Goal: Check status: Check status

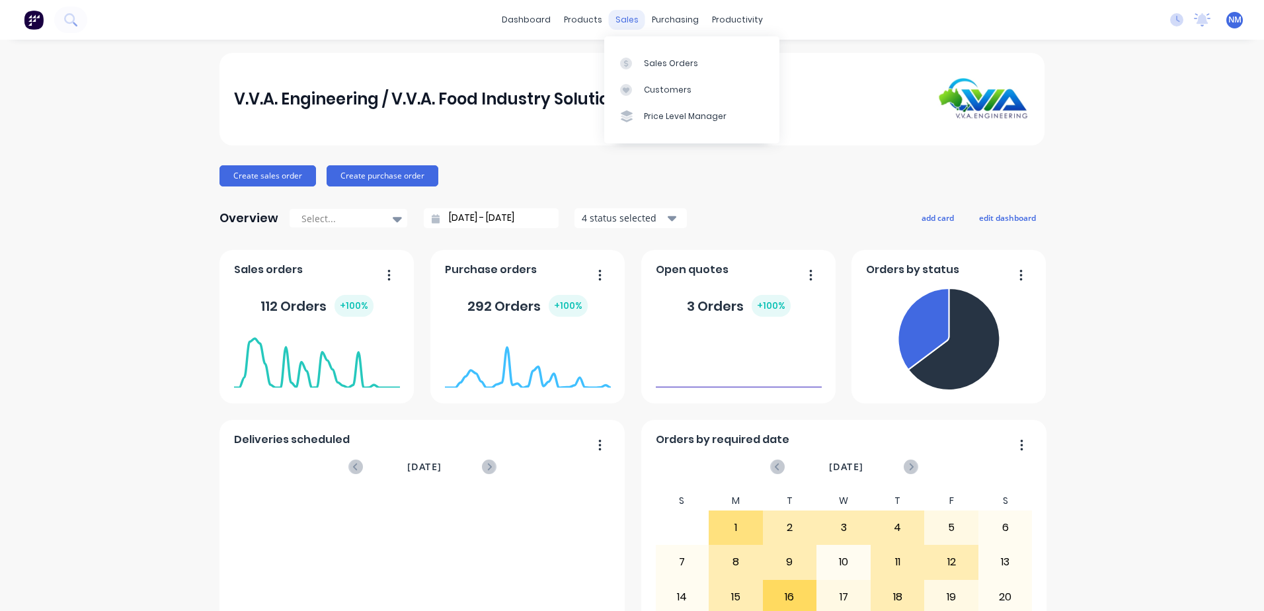
click at [631, 15] on div "sales" at bounding box center [627, 20] width 36 height 20
click at [660, 17] on div "purchasing" at bounding box center [675, 20] width 60 height 20
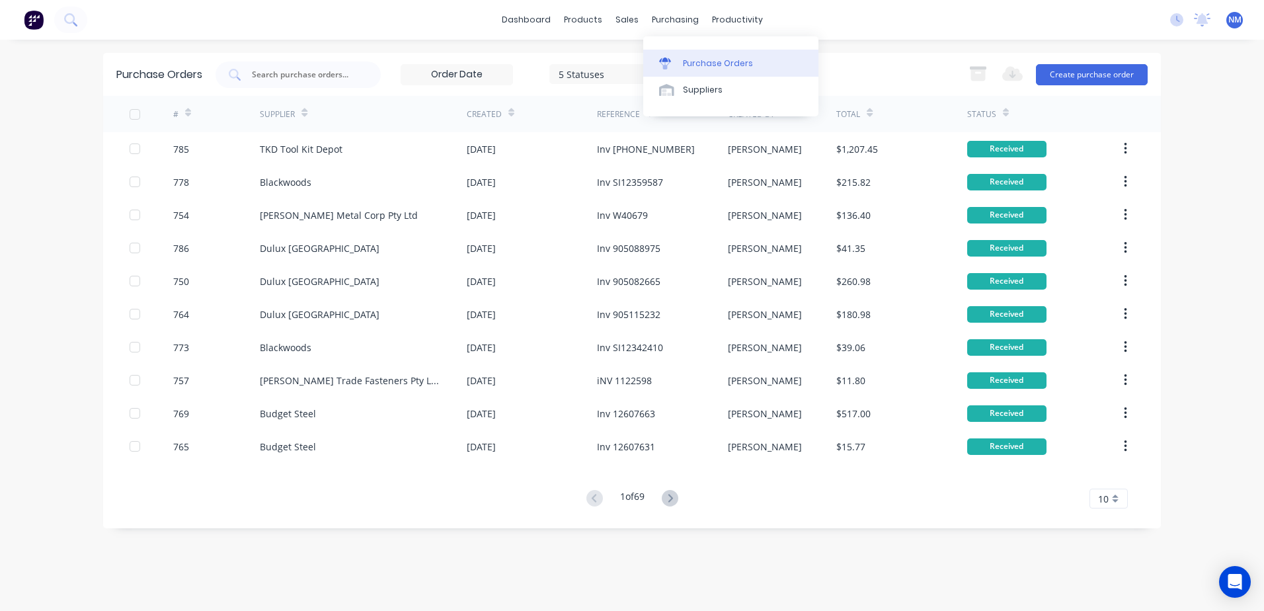
drag, startPoint x: 707, startPoint y: 63, endPoint x: 661, endPoint y: 66, distance: 45.7
click at [707, 63] on div "Purchase Orders" at bounding box center [718, 64] width 70 height 12
click at [270, 77] on input "text" at bounding box center [306, 74] width 110 height 13
type input "769"
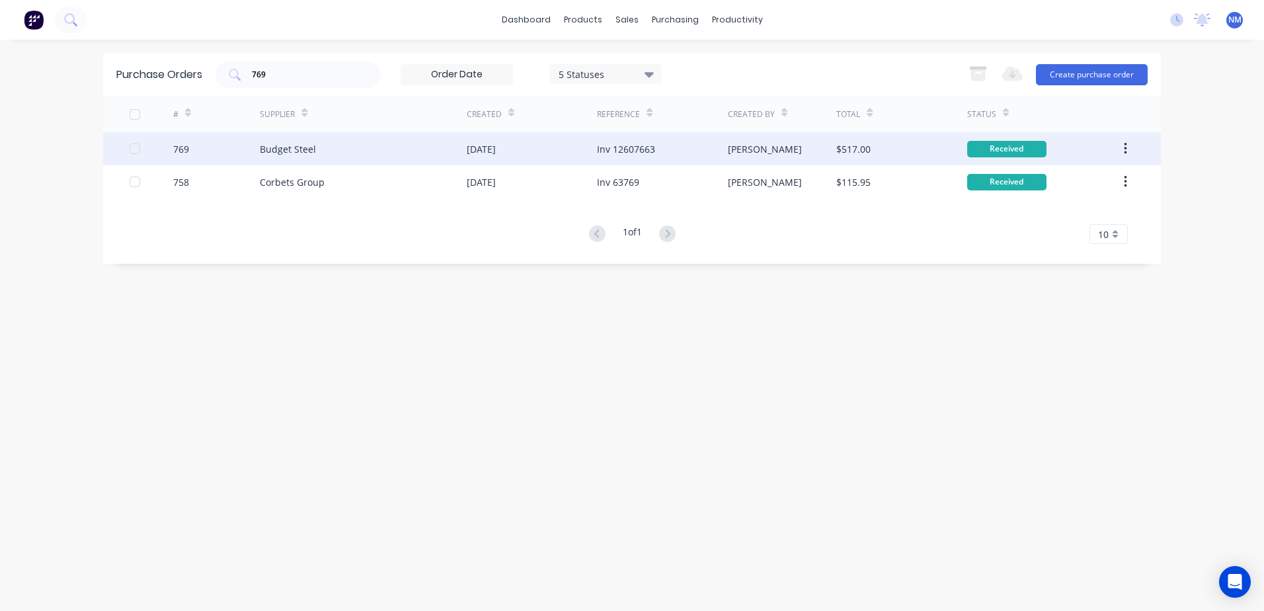
click at [914, 153] on div "$517.00" at bounding box center [901, 148] width 130 height 33
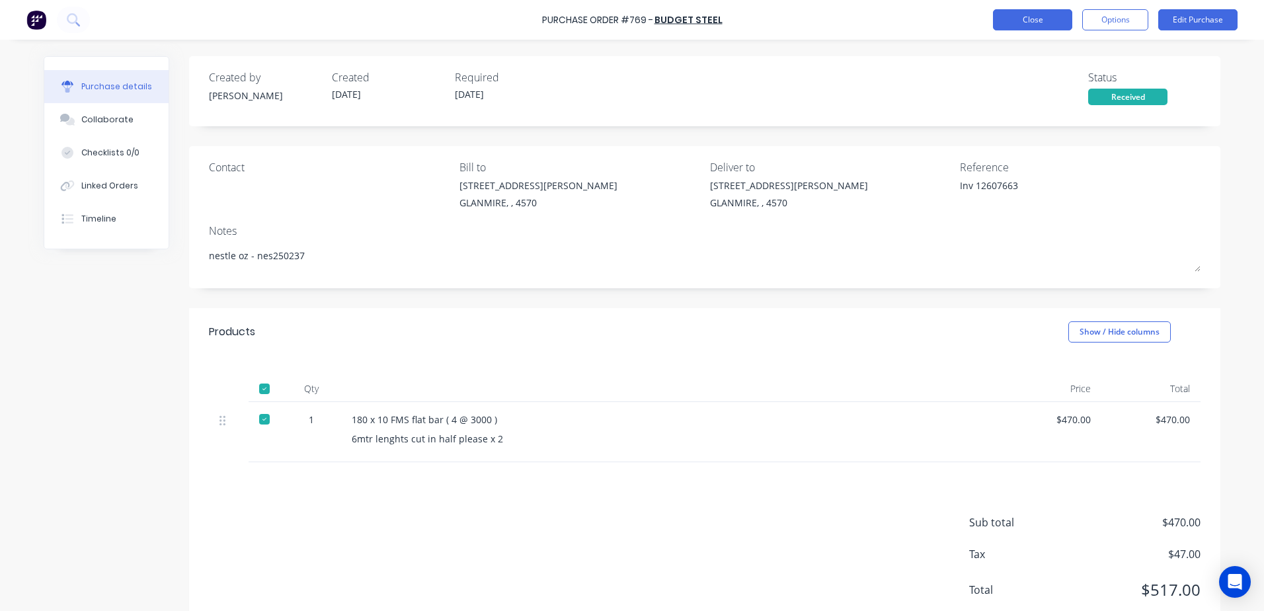
click at [1021, 18] on button "Close" at bounding box center [1032, 19] width 79 height 21
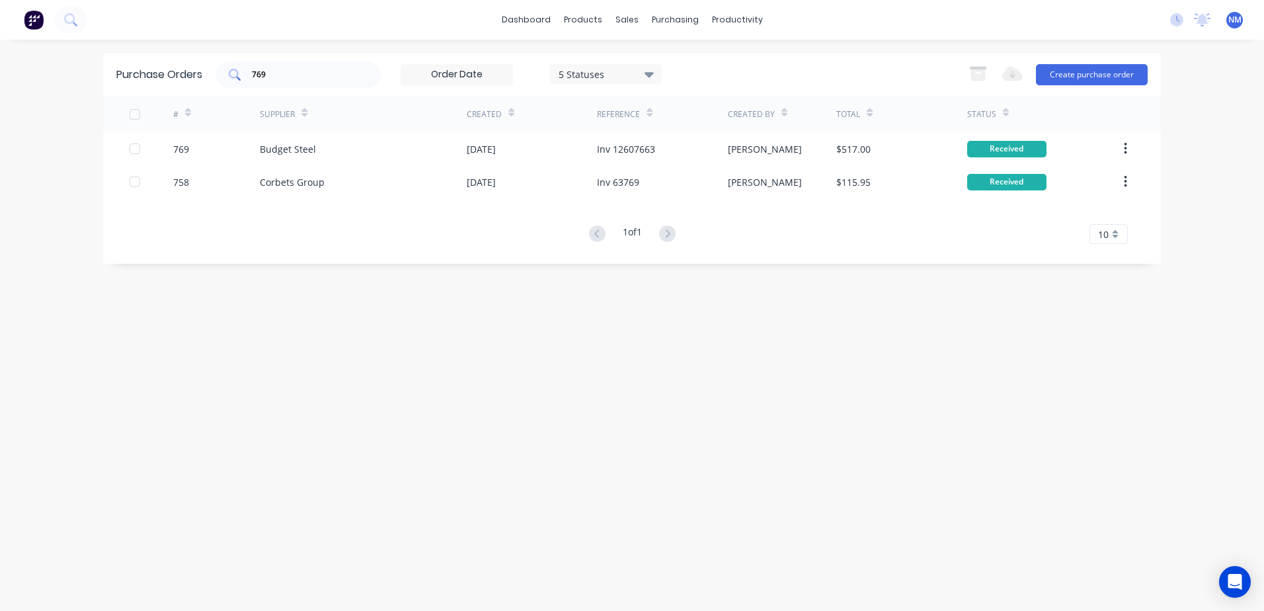
click at [274, 87] on div "769" at bounding box center [298, 74] width 165 height 26
type input "7"
type input "23"
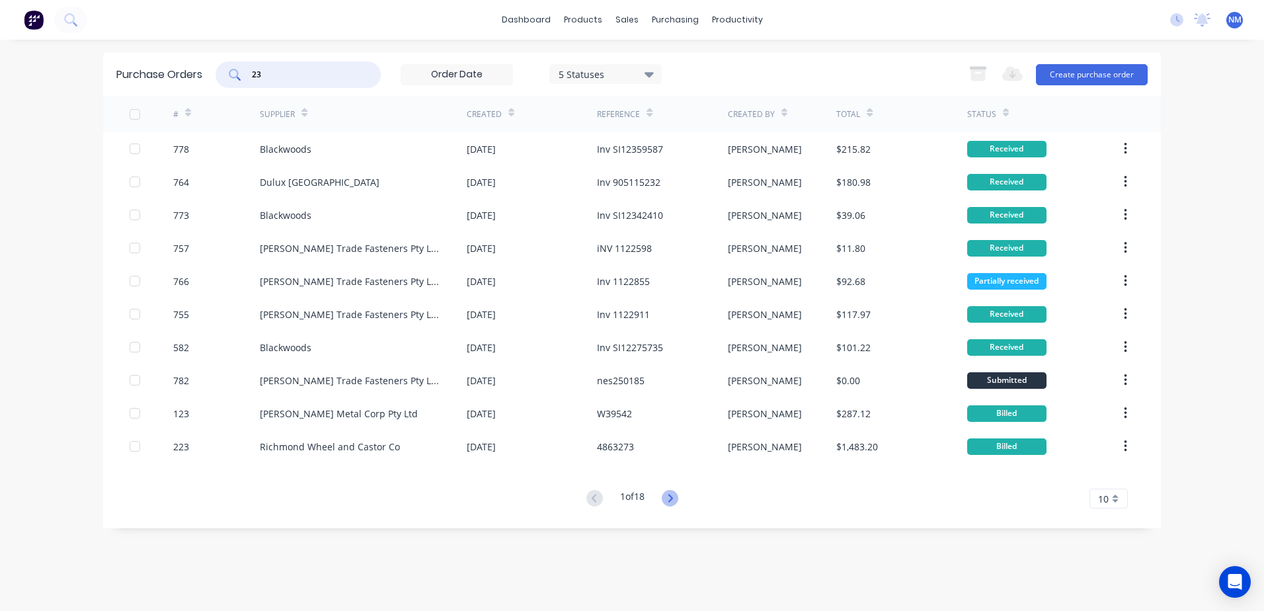
click at [668, 500] on icon at bounding box center [670, 498] width 17 height 17
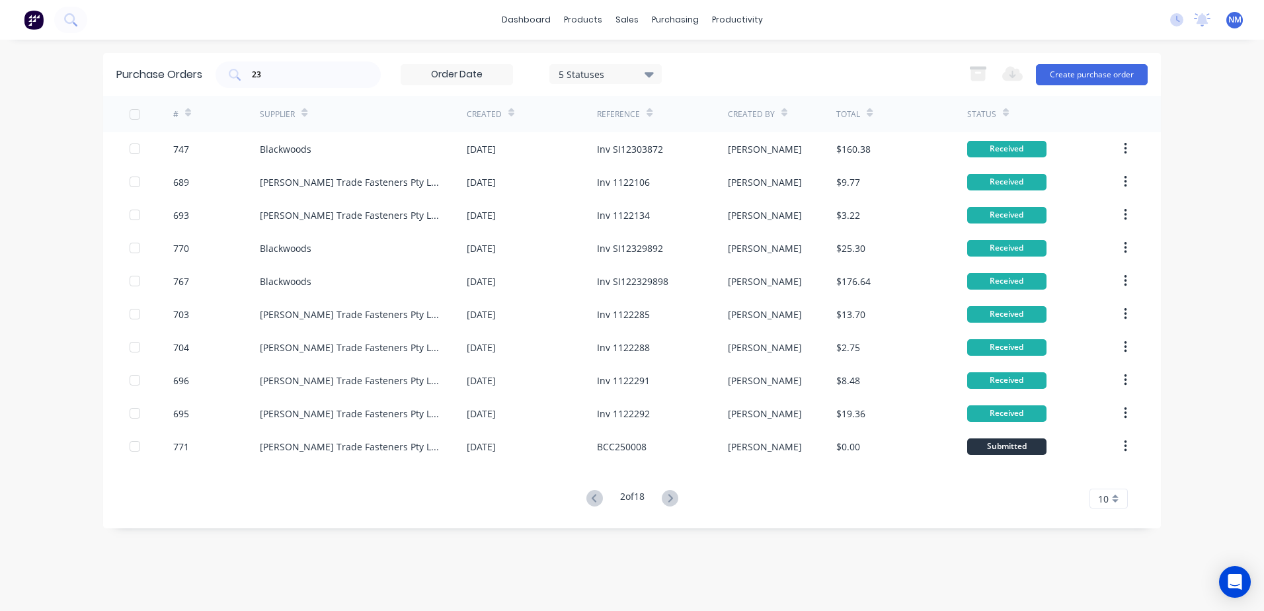
click at [668, 500] on icon at bounding box center [670, 498] width 17 height 17
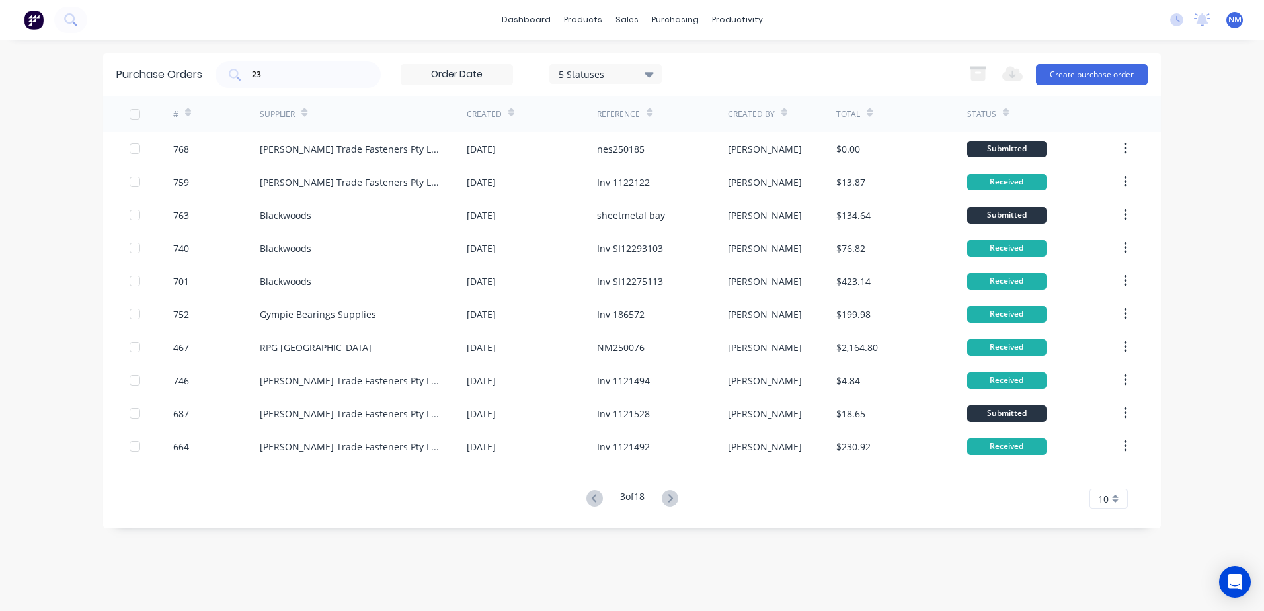
click at [668, 500] on icon at bounding box center [670, 498] width 17 height 17
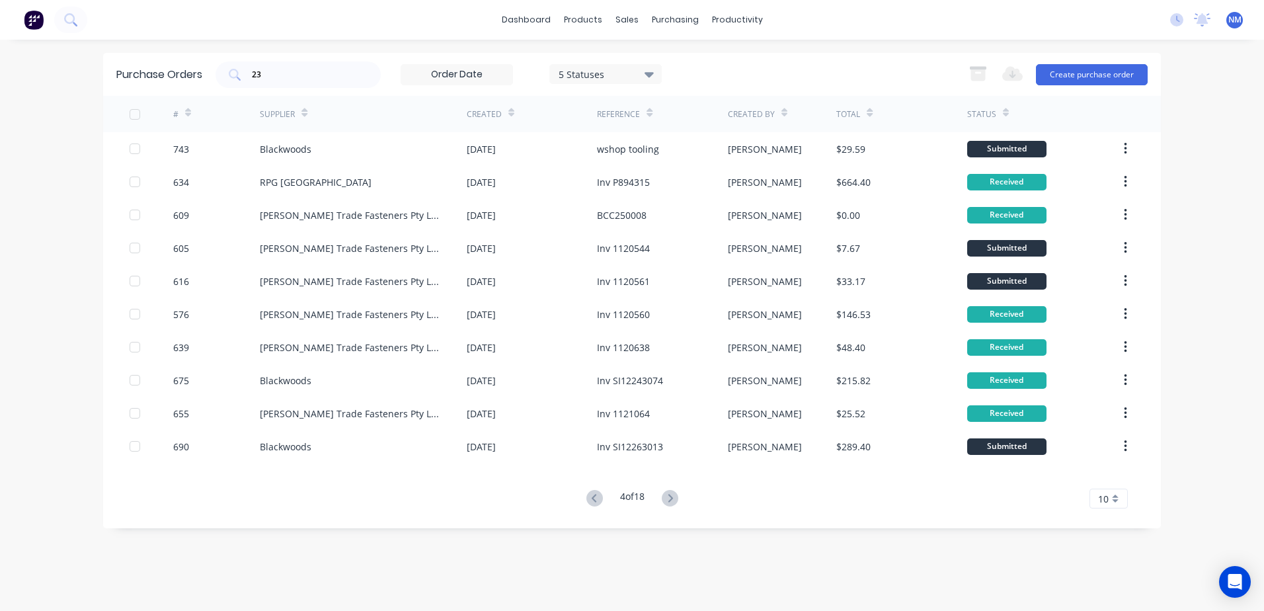
click at [668, 500] on icon at bounding box center [670, 498] width 17 height 17
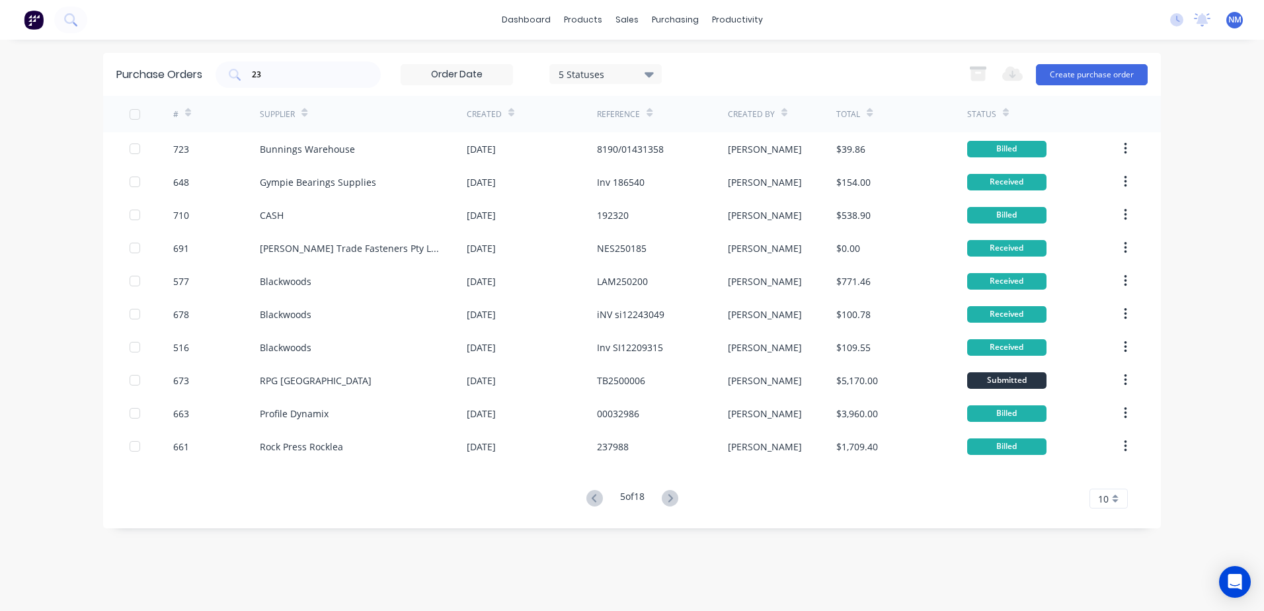
click at [668, 500] on icon at bounding box center [670, 498] width 17 height 17
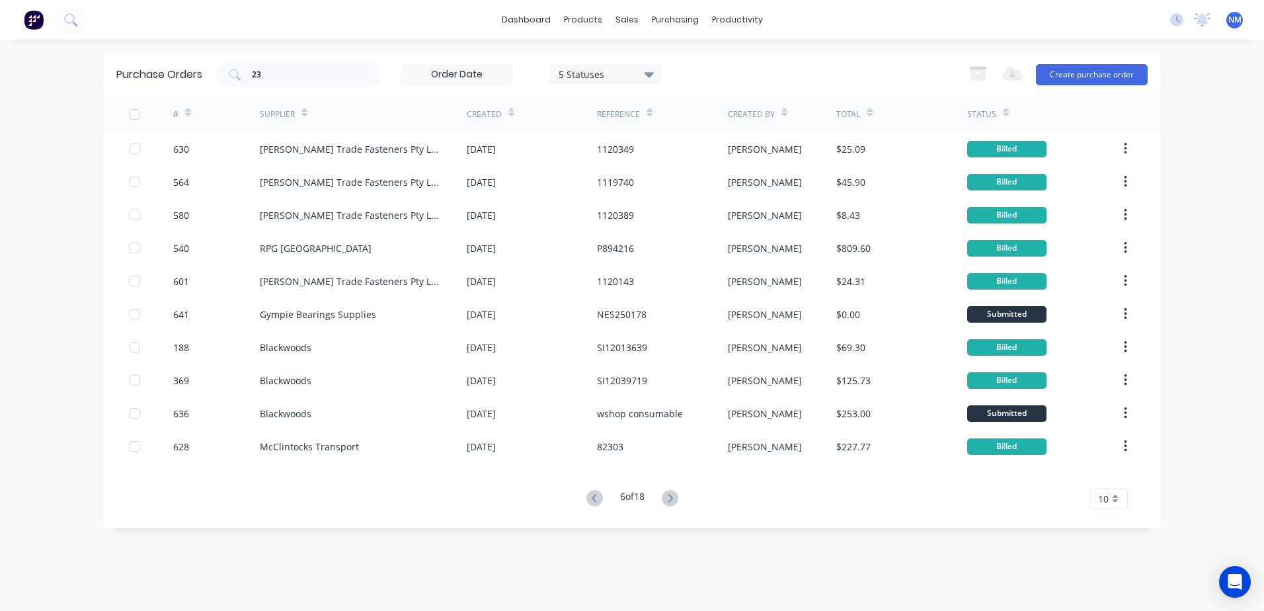
click at [668, 500] on icon at bounding box center [670, 498] width 17 height 17
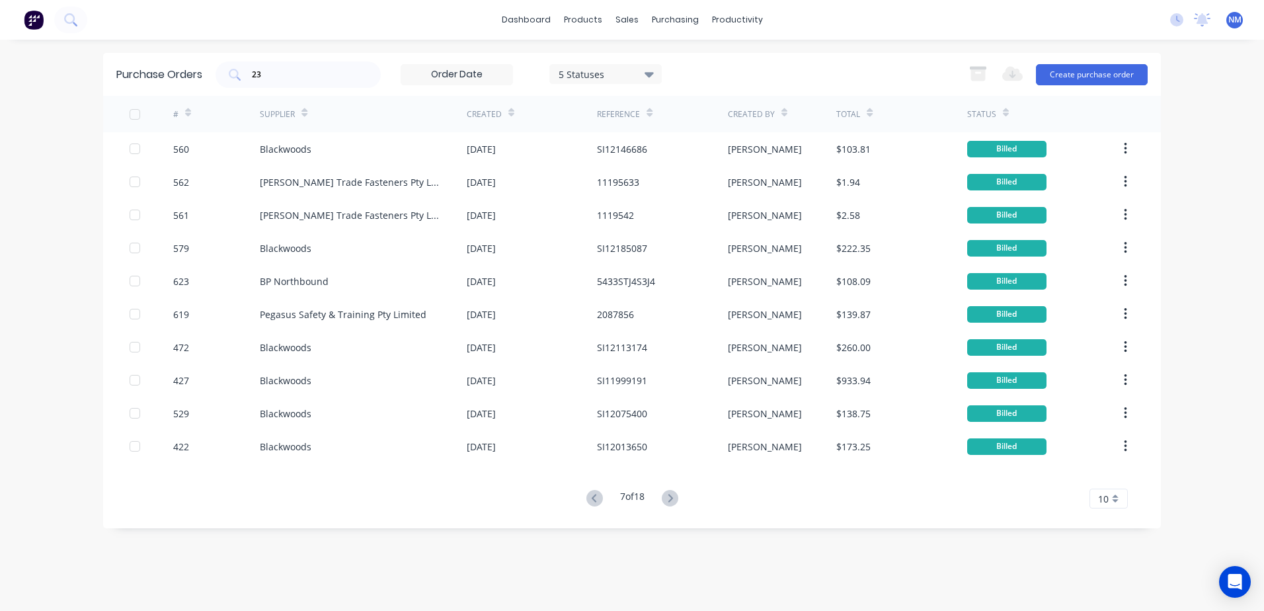
click at [668, 500] on icon at bounding box center [670, 498] width 17 height 17
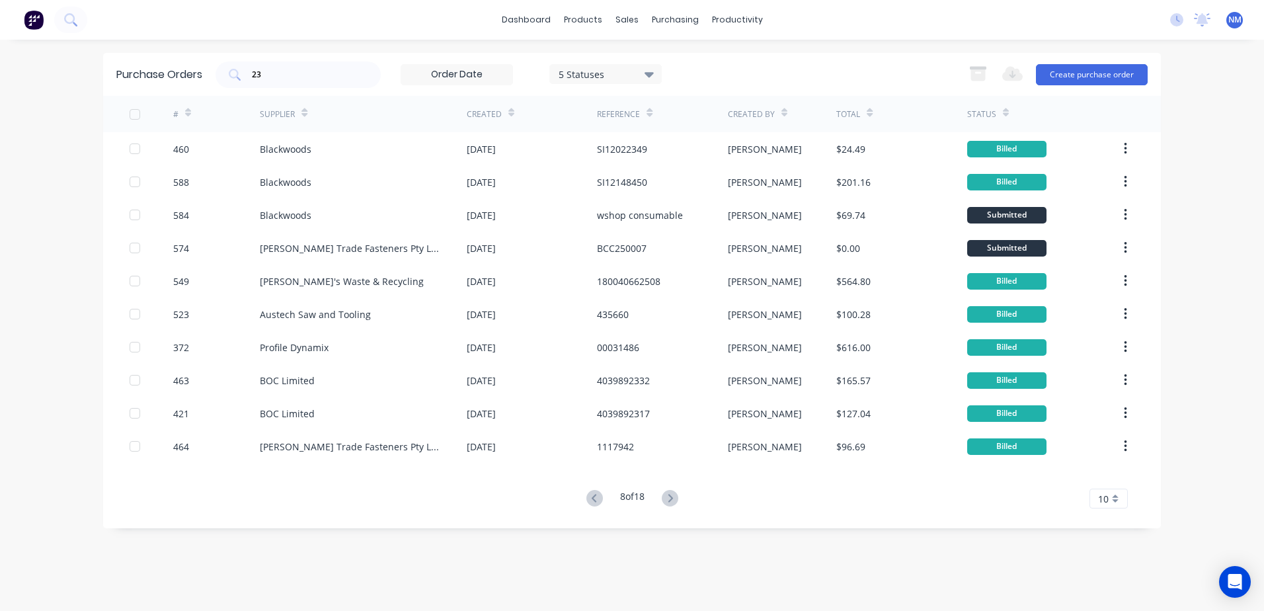
click at [668, 500] on icon at bounding box center [670, 498] width 17 height 17
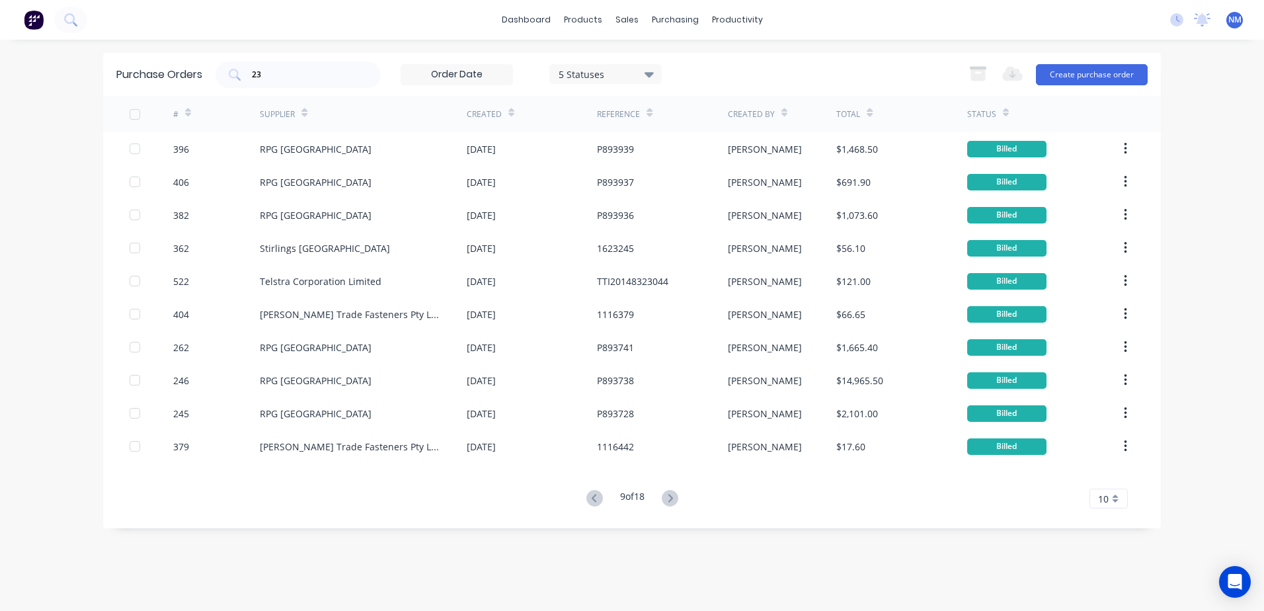
click at [668, 500] on icon at bounding box center [670, 498] width 17 height 17
click at [668, 500] on div "Purchase Orders 23 5 Statuses 5 Statuses Export to Excel (XLSX) Create purchase…" at bounding box center [632, 325] width 1058 height 545
click at [668, 500] on icon at bounding box center [672, 498] width 17 height 17
click at [678, 499] on g at bounding box center [672, 498] width 17 height 17
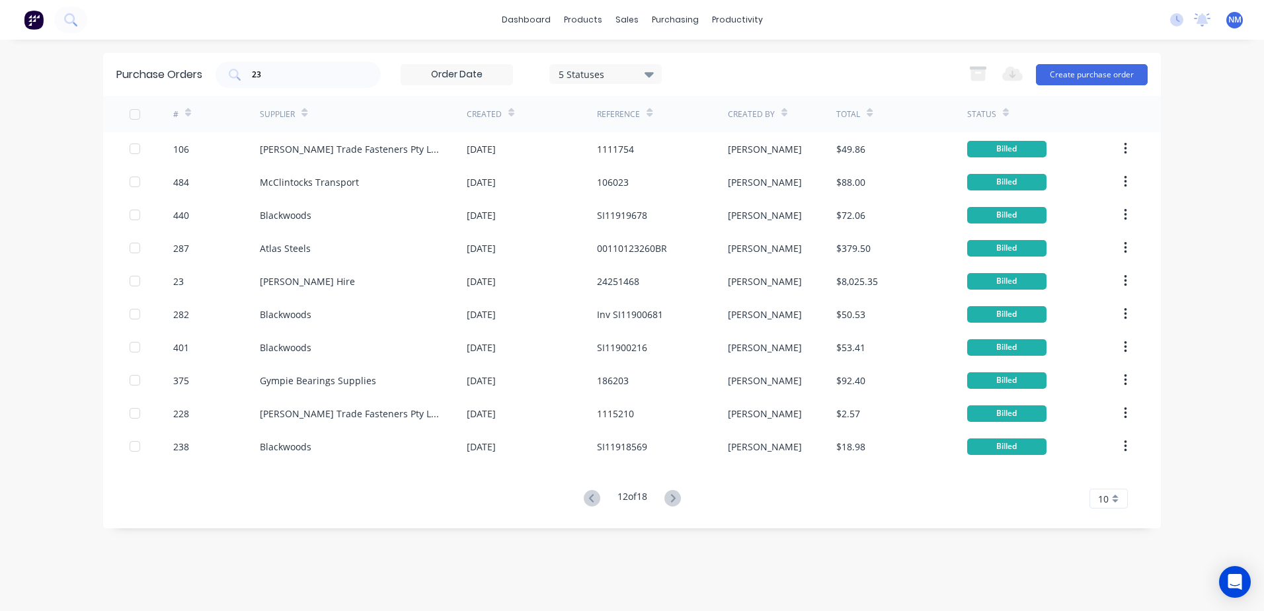
click at [678, 499] on icon at bounding box center [672, 498] width 17 height 17
click at [678, 499] on div "Purchase Orders 23 5 Statuses 5 Statuses Export to Excel (XLSX) Create purchase…" at bounding box center [632, 325] width 1058 height 545
click at [678, 499] on icon at bounding box center [672, 498] width 17 height 17
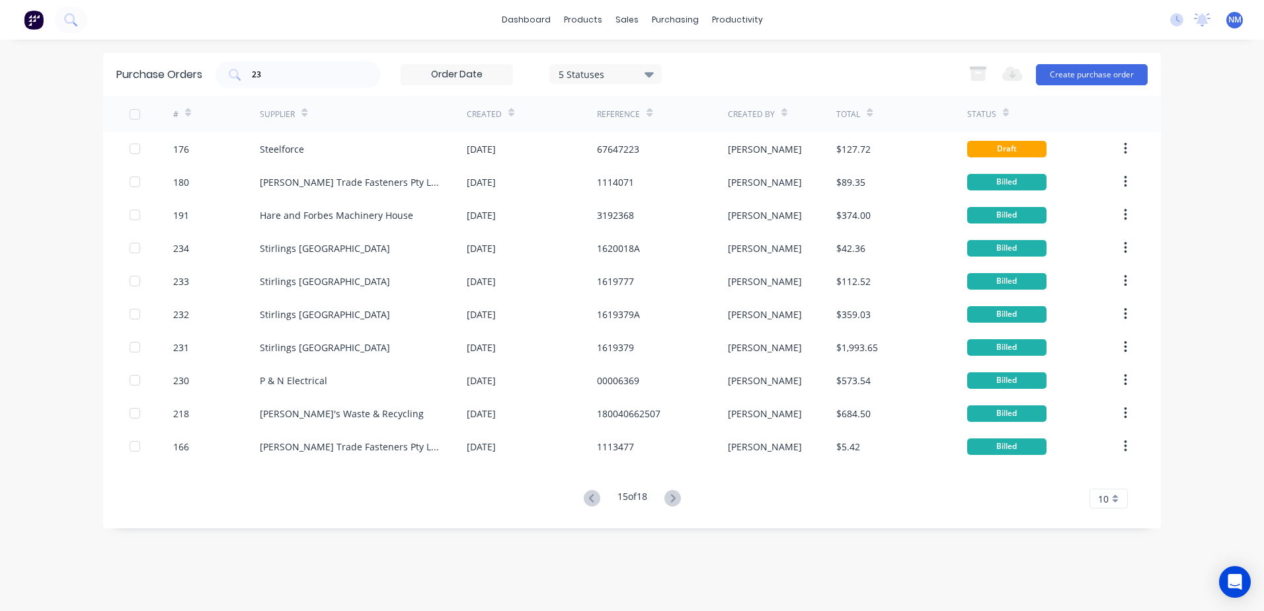
click at [678, 499] on icon at bounding box center [672, 498] width 17 height 17
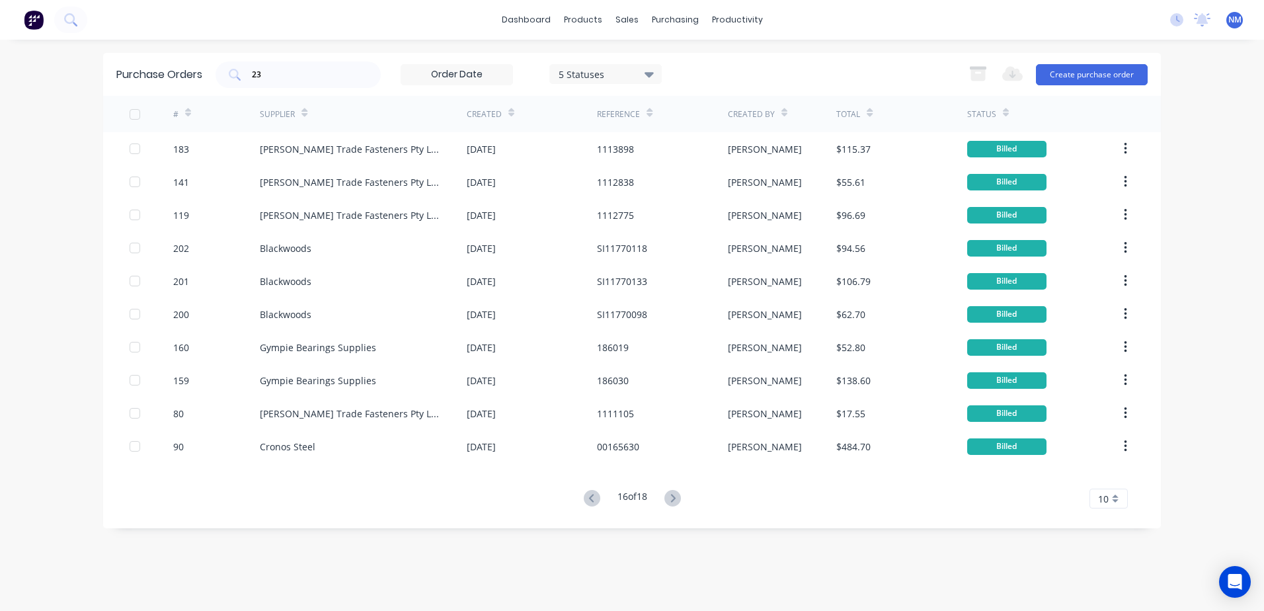
click at [678, 499] on icon at bounding box center [672, 498] width 17 height 17
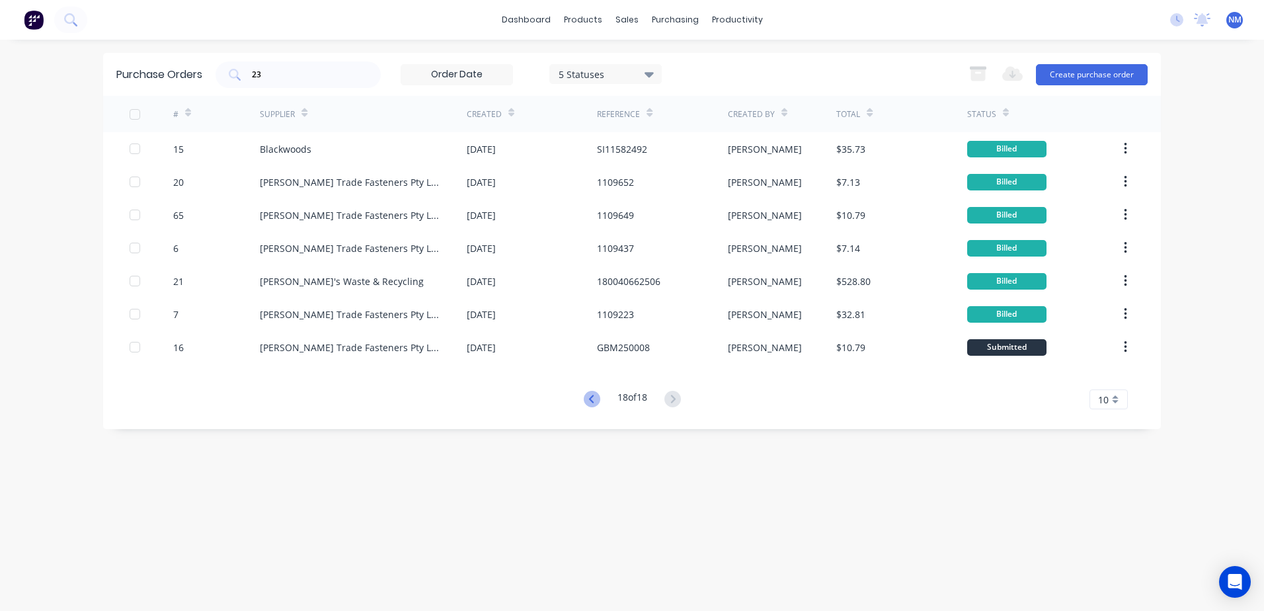
click at [588, 396] on icon at bounding box center [592, 399] width 17 height 17
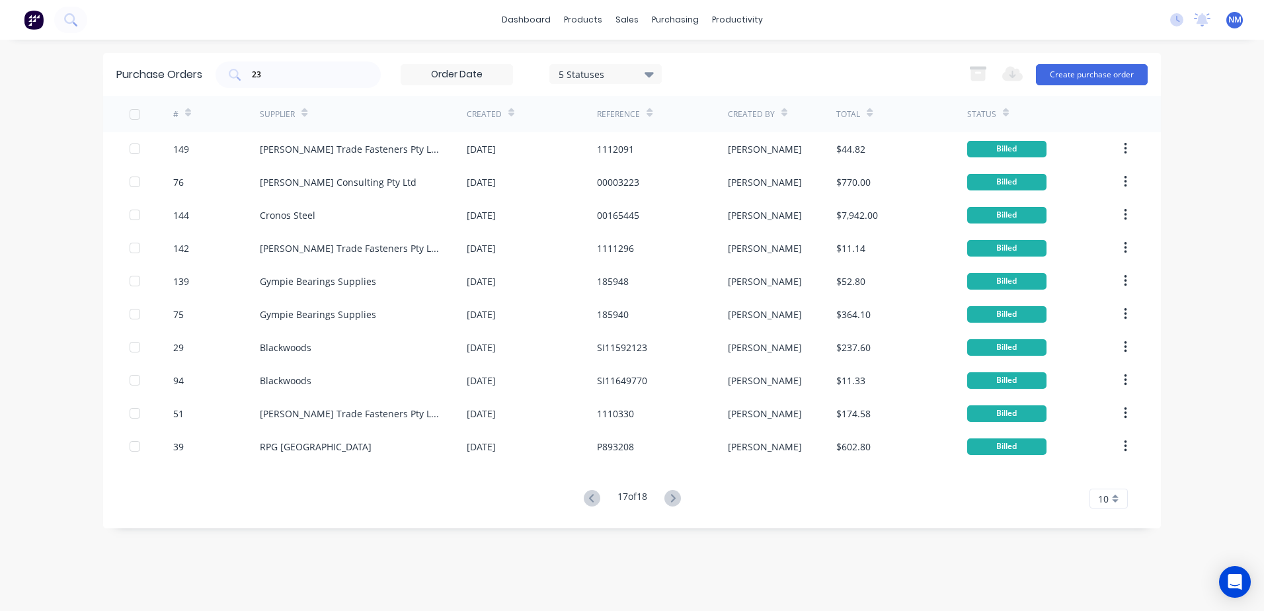
click at [588, 396] on div "17 Jul 2025" at bounding box center [532, 380] width 130 height 33
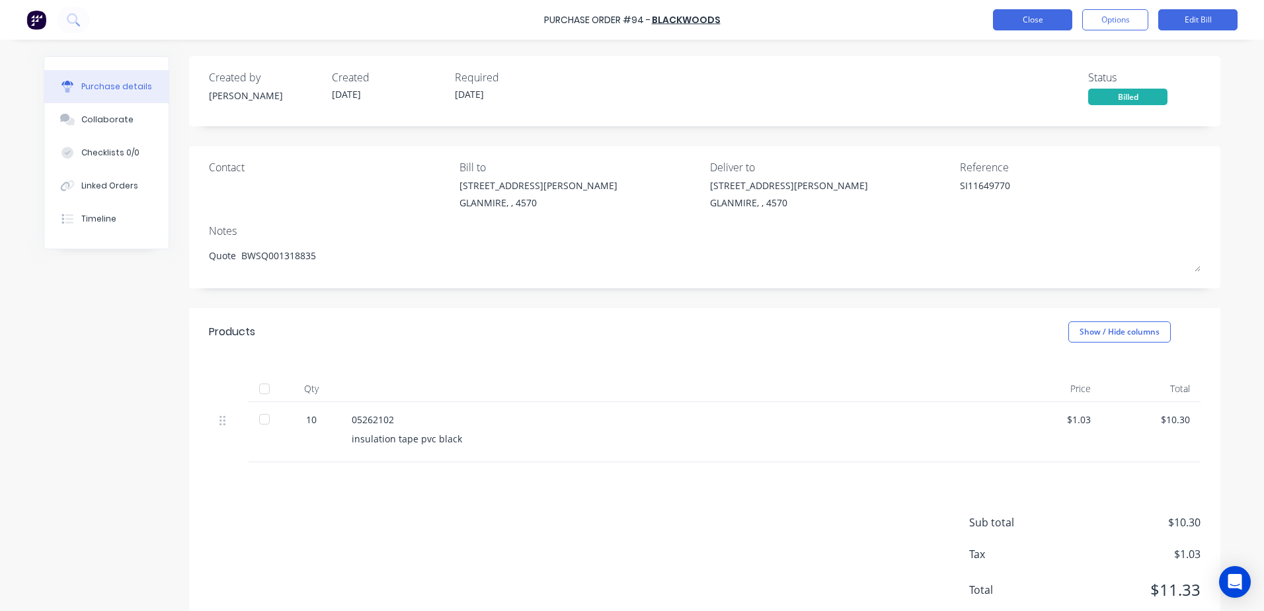
click at [1016, 20] on button "Close" at bounding box center [1032, 19] width 79 height 21
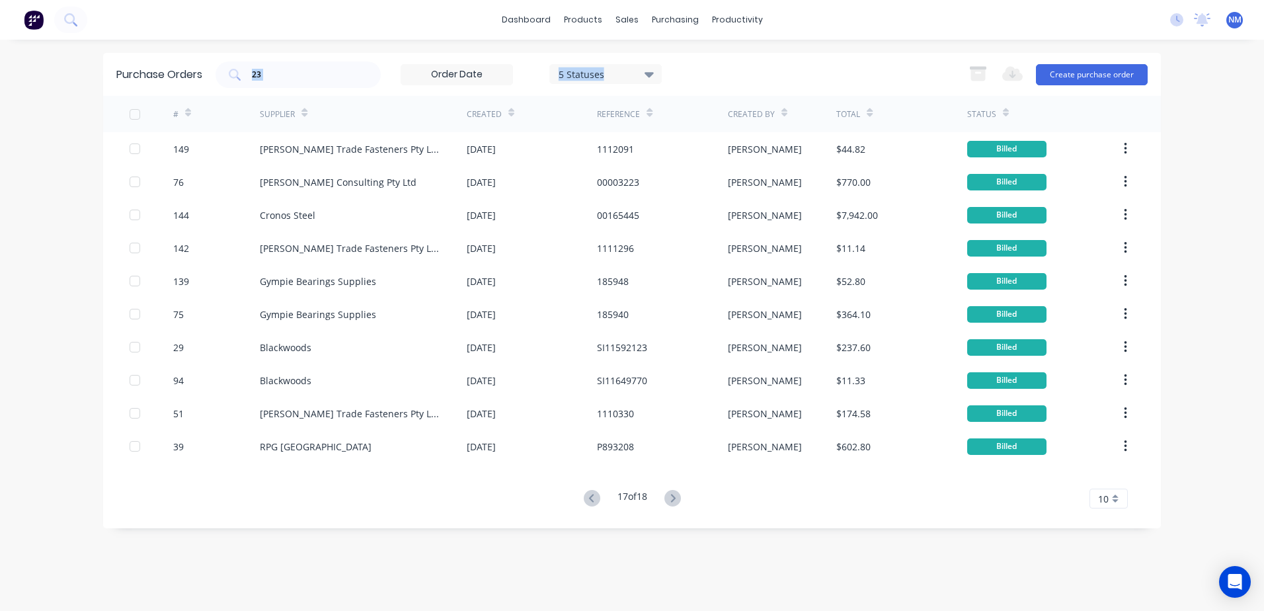
drag, startPoint x: 288, startPoint y: 81, endPoint x: 225, endPoint y: 109, distance: 68.7
click at [225, 109] on div "Purchase Orders 23 5 Statuses 5 Statuses Export to Excel (XLSX) Create purchase…" at bounding box center [632, 290] width 1058 height 475
click at [540, 559] on div "Purchase Orders 23 5 Statuses 5 Statuses Export to Excel (XLSX) Create purchase…" at bounding box center [632, 325] width 1058 height 545
click at [588, 498] on icon at bounding box center [590, 498] width 5 height 8
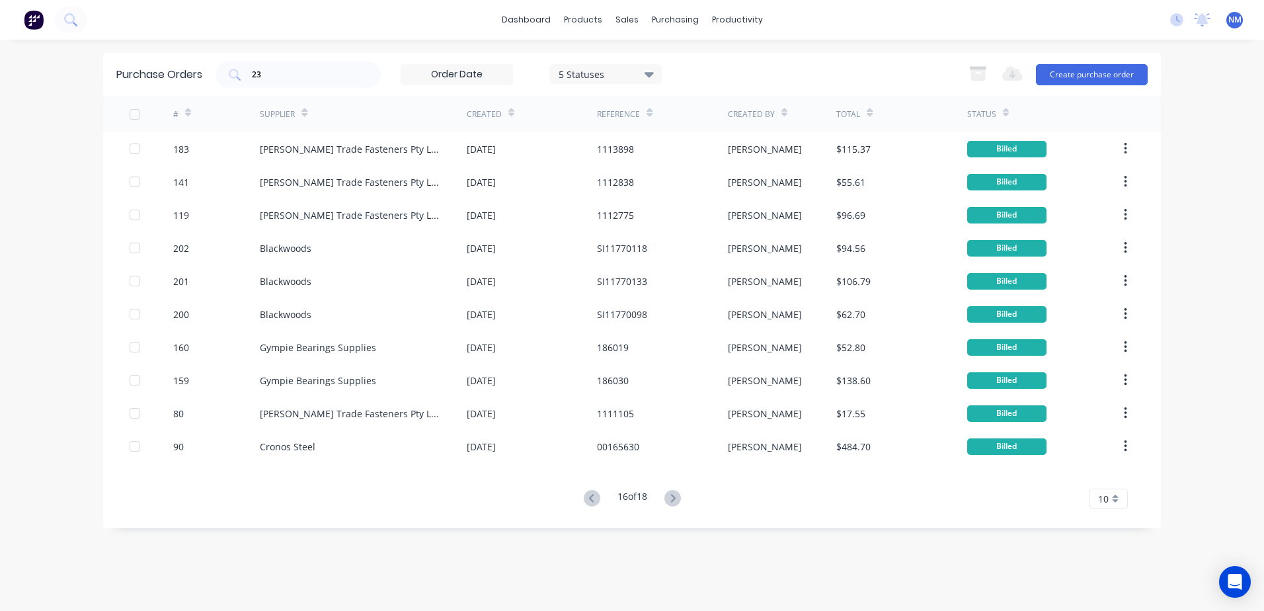
click at [588, 498] on icon at bounding box center [590, 498] width 5 height 8
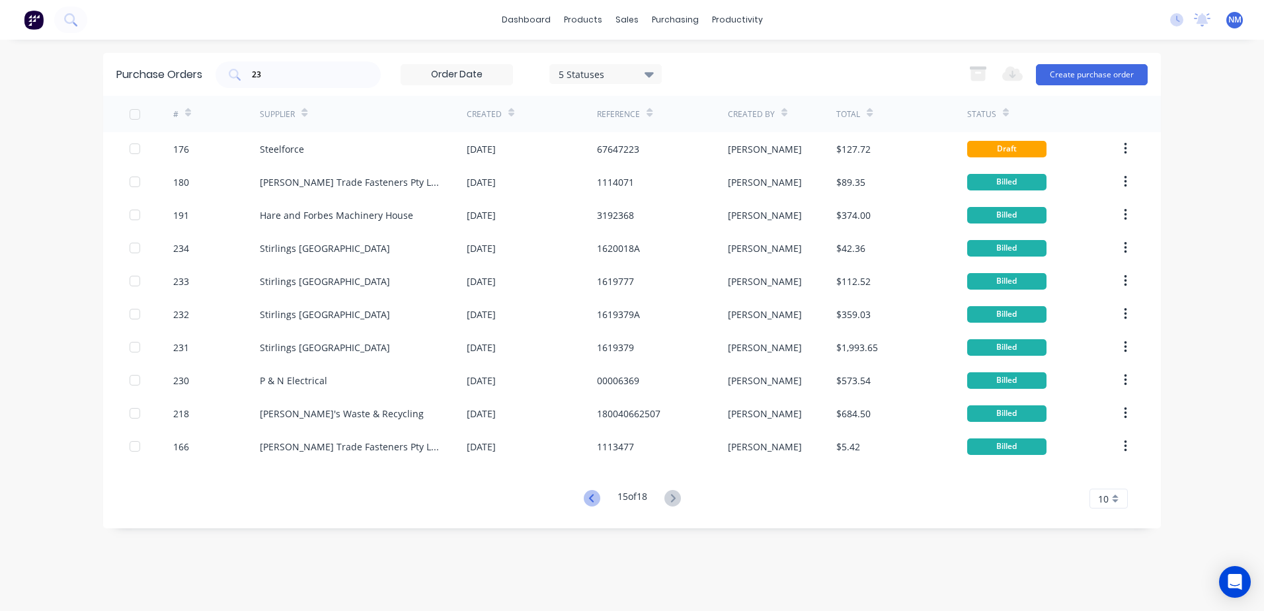
click at [588, 499] on icon at bounding box center [590, 498] width 5 height 8
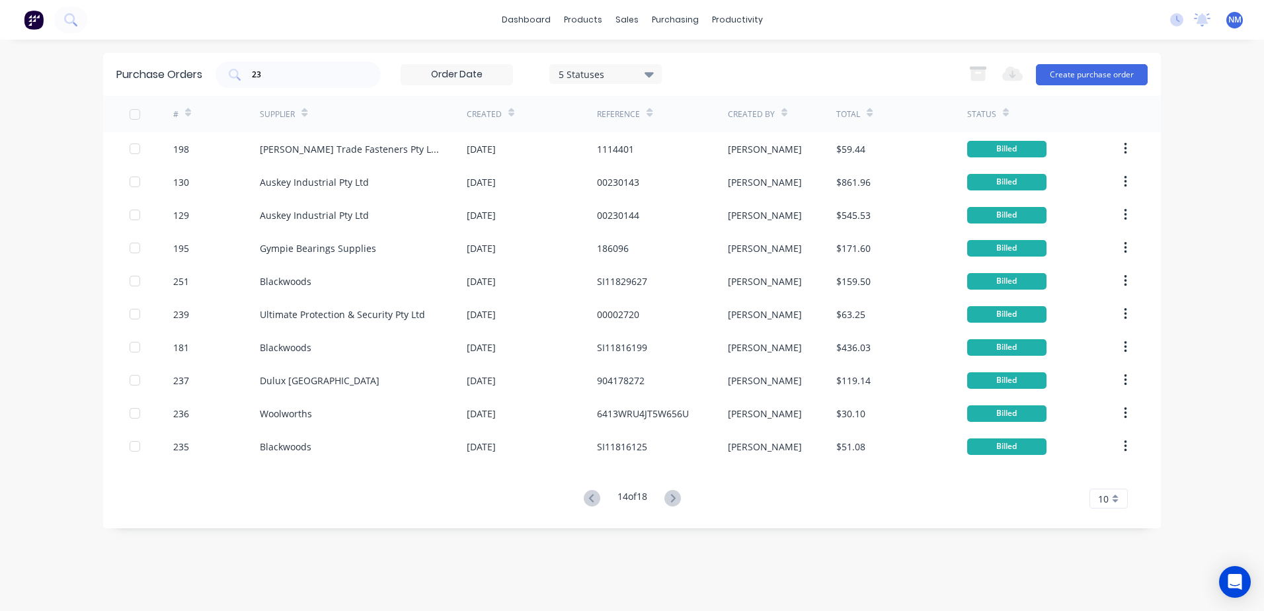
drag, startPoint x: 307, startPoint y: 65, endPoint x: 217, endPoint y: 70, distance: 90.0
click at [217, 70] on div "23 5 Statuses 5 Statuses" at bounding box center [439, 74] width 446 height 26
drag, startPoint x: 217, startPoint y: 70, endPoint x: 293, endPoint y: 80, distance: 76.7
click at [293, 80] on div "23" at bounding box center [298, 74] width 165 height 26
type input "2"
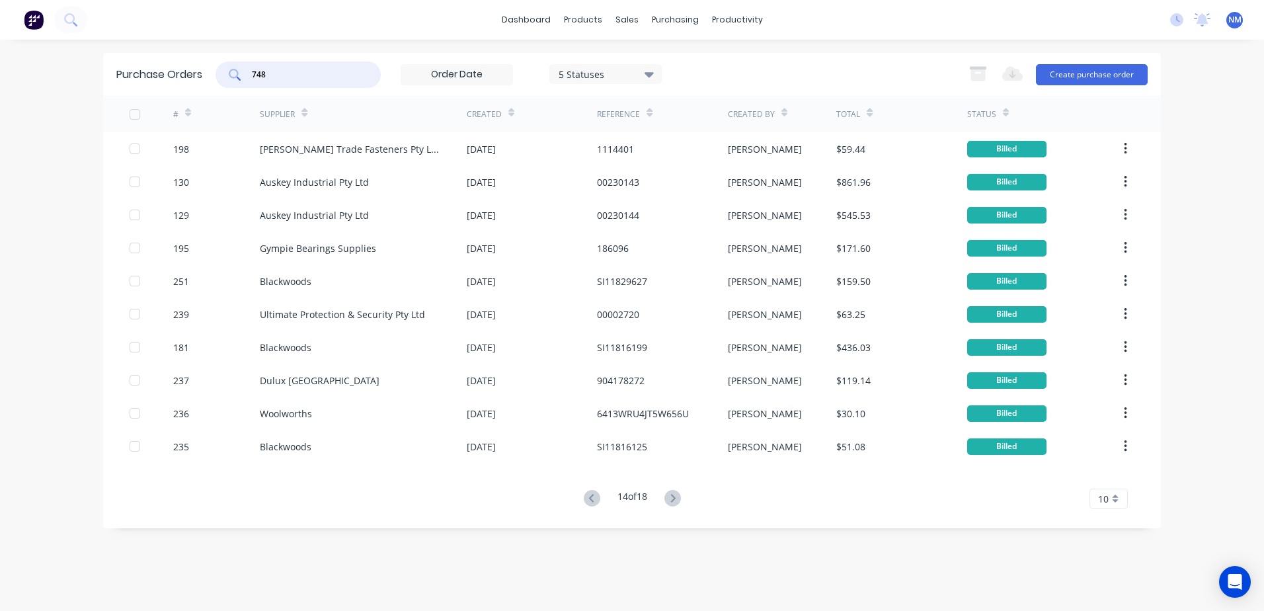
type input "748"
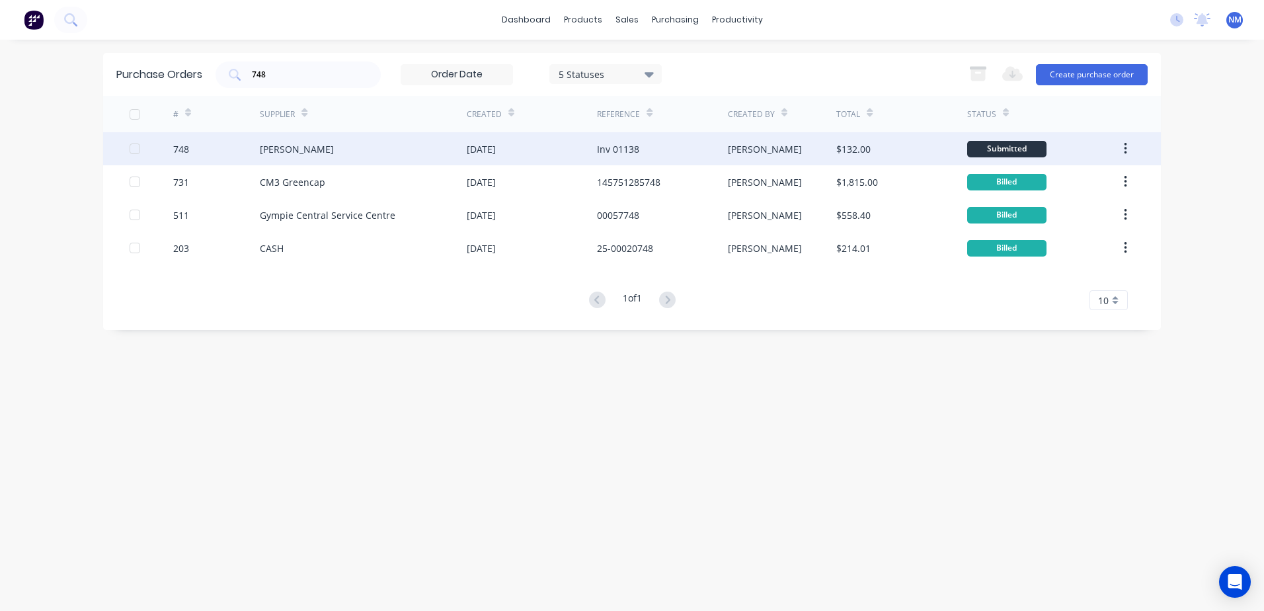
click at [906, 148] on div "$132.00" at bounding box center [901, 148] width 130 height 33
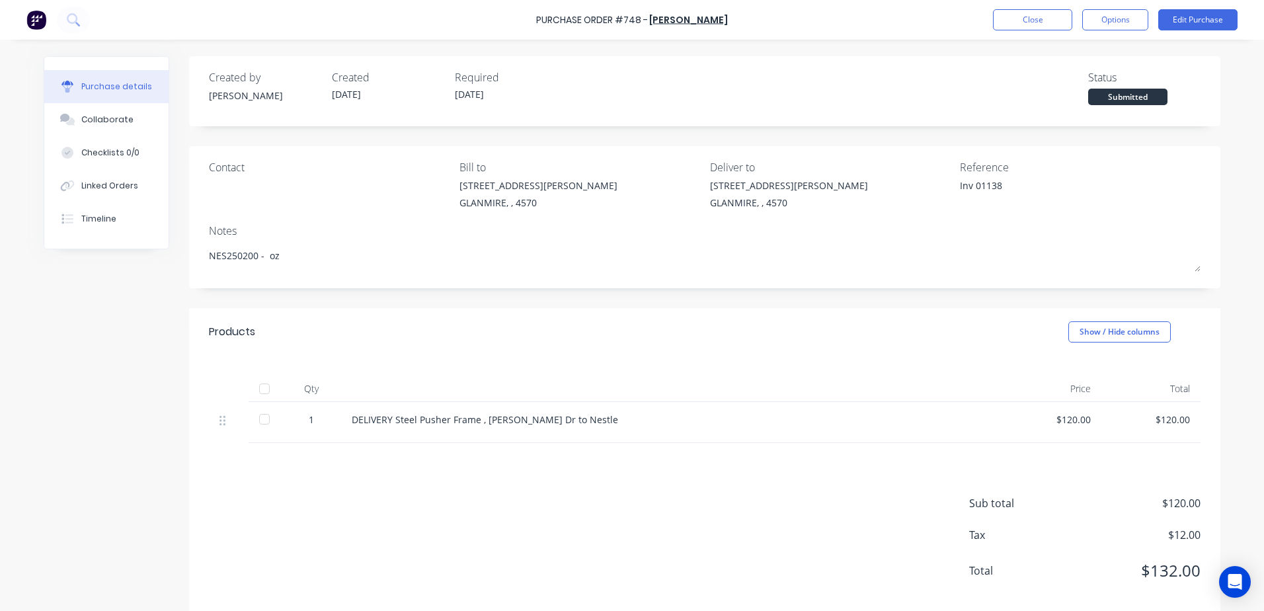
click at [262, 388] on div at bounding box center [264, 389] width 26 height 26
click at [1018, 14] on button "Close" at bounding box center [1032, 19] width 79 height 21
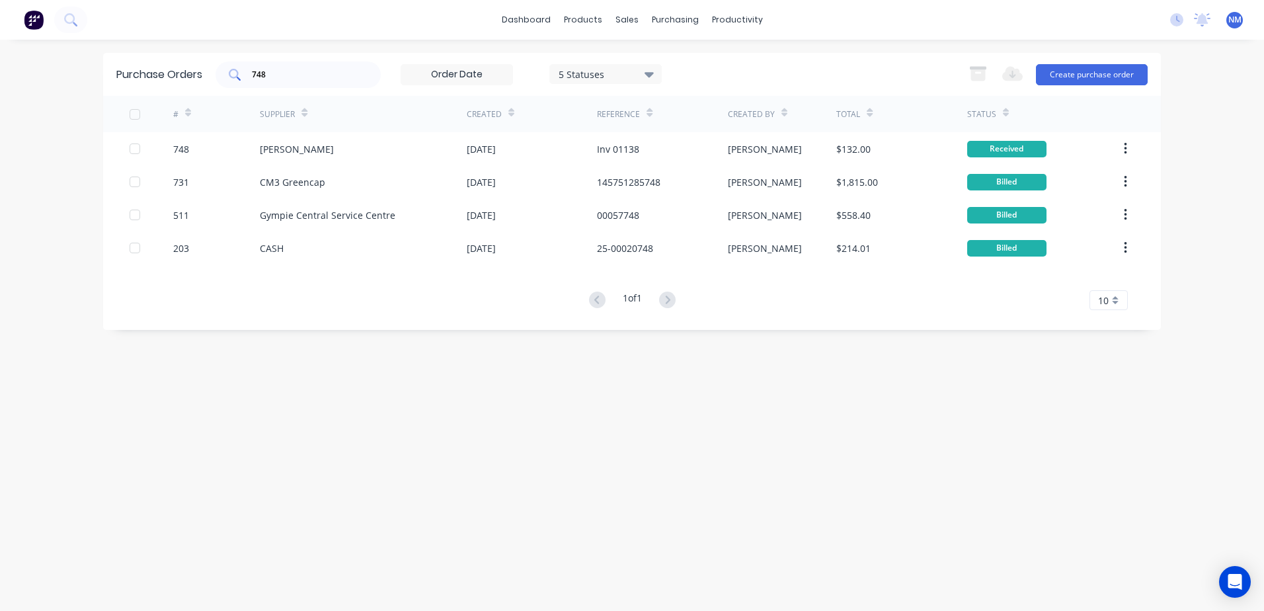
click at [303, 74] on input "748" at bounding box center [306, 74] width 110 height 13
type input "7"
type input "671"
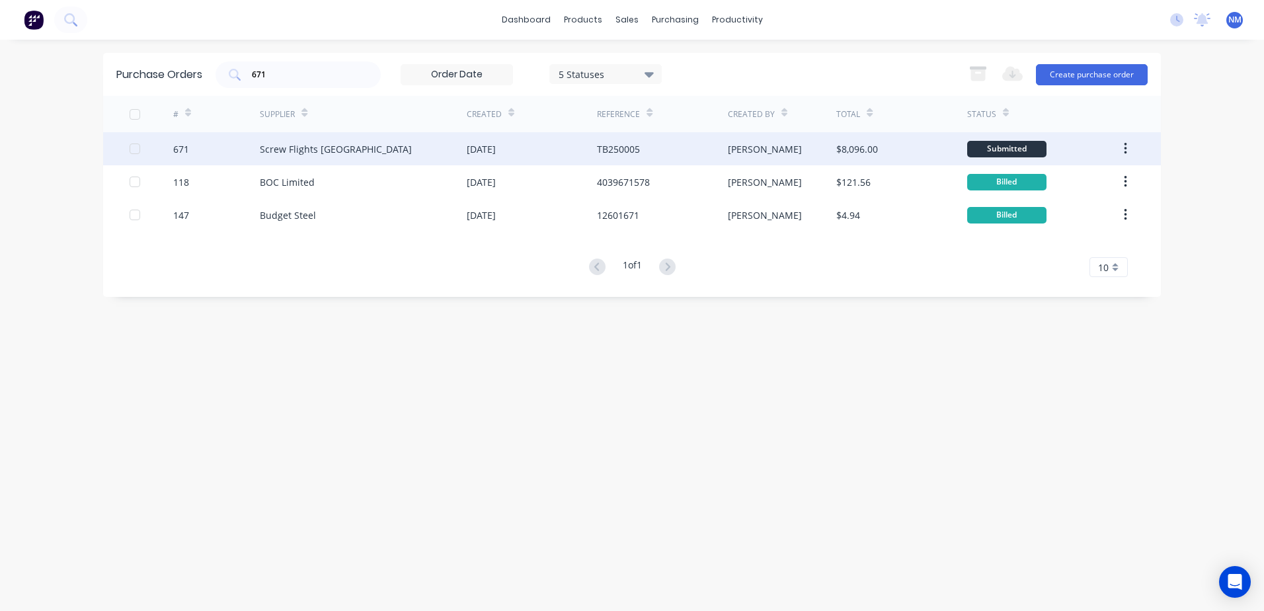
click at [913, 147] on div "$8,096.00" at bounding box center [901, 148] width 130 height 33
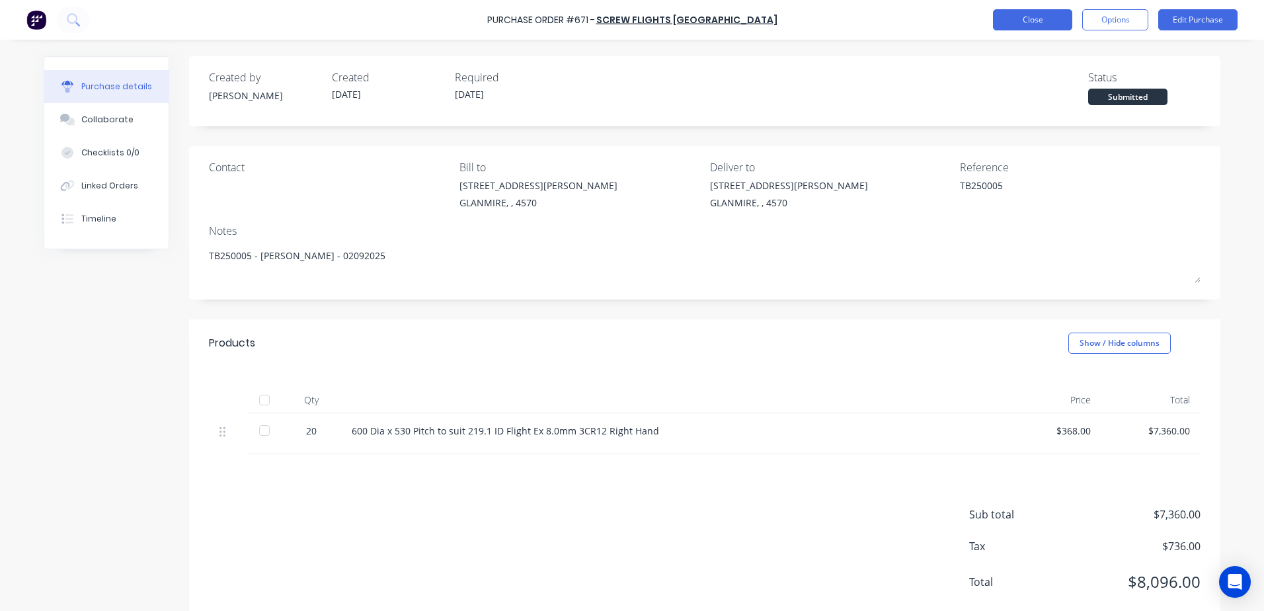
click at [1045, 25] on button "Close" at bounding box center [1032, 19] width 79 height 21
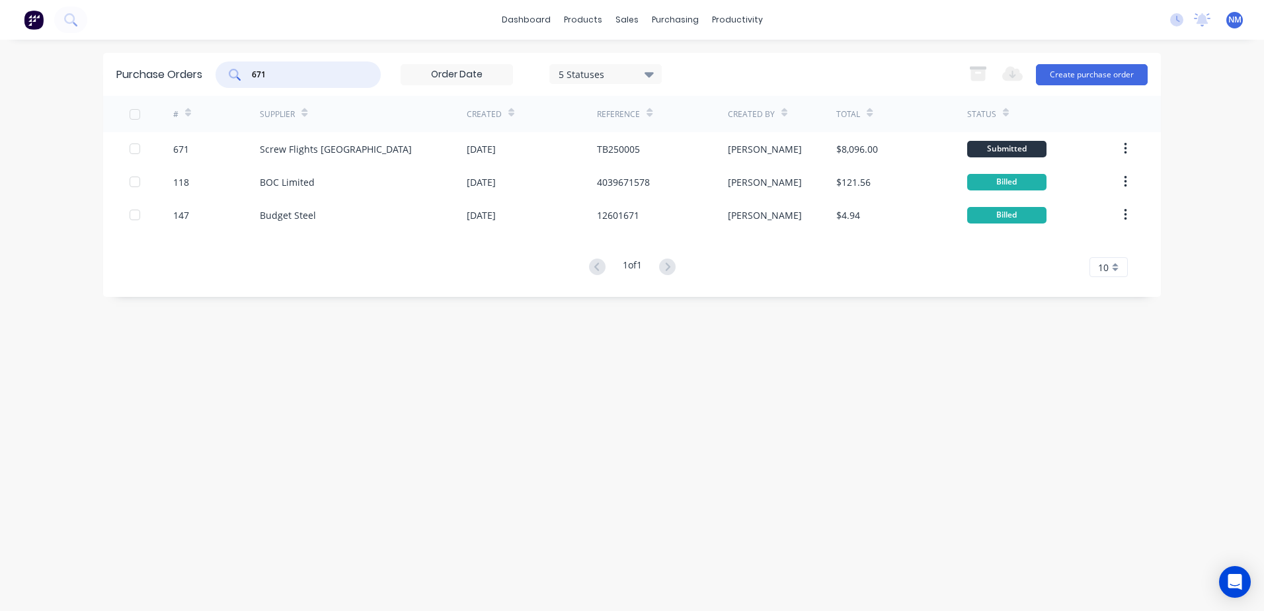
drag, startPoint x: 292, startPoint y: 79, endPoint x: 226, endPoint y: 84, distance: 66.3
click at [226, 84] on div "671" at bounding box center [298, 74] width 165 height 26
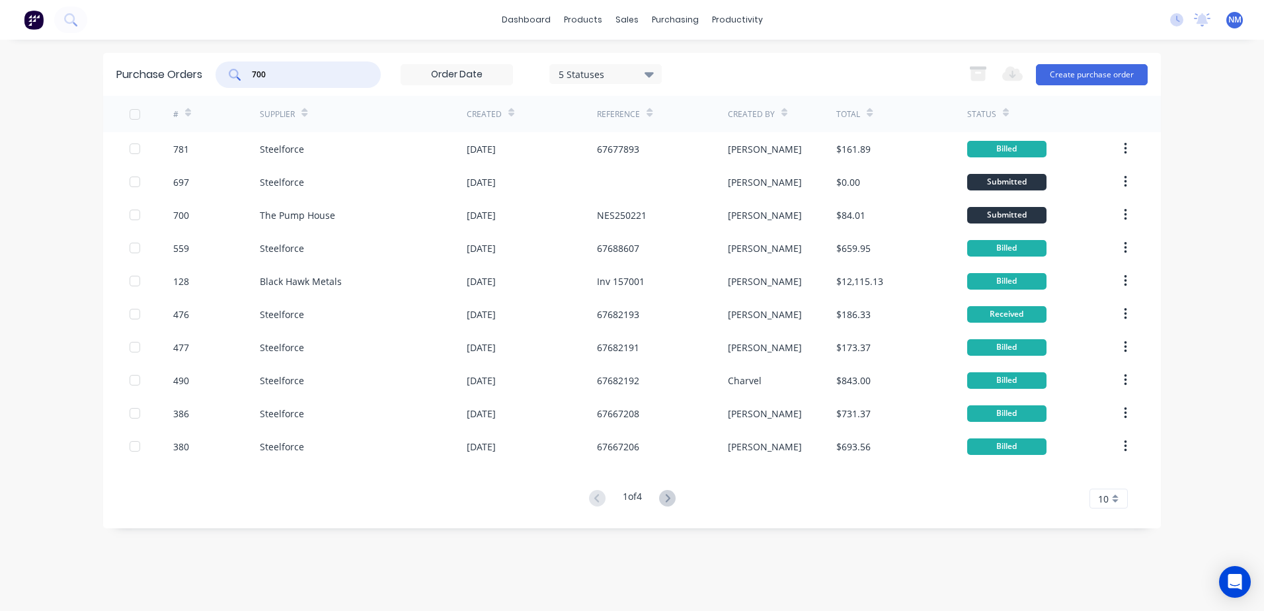
click at [298, 69] on input "700" at bounding box center [306, 74] width 110 height 13
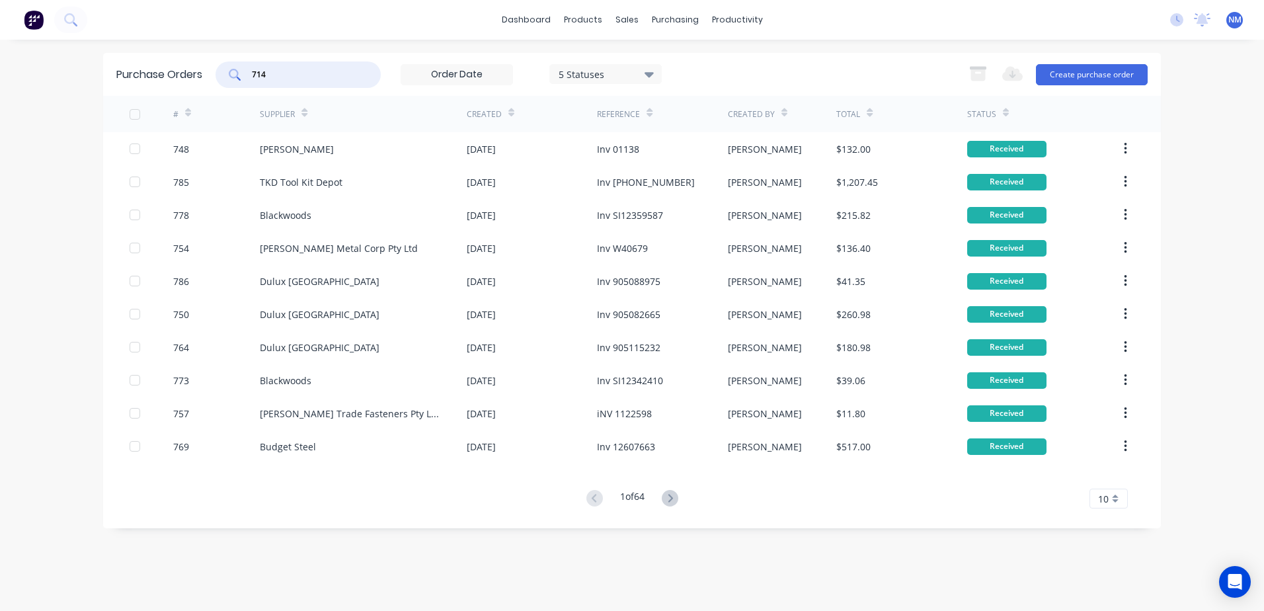
type input "714"
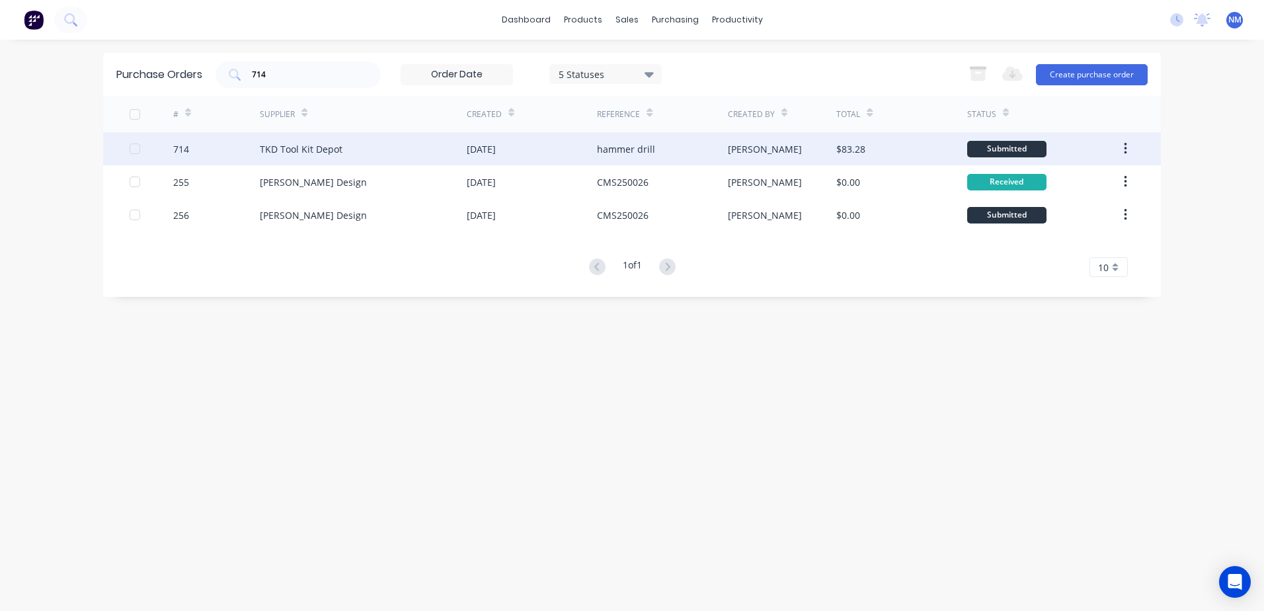
click at [905, 144] on div "$83.28" at bounding box center [901, 148] width 130 height 33
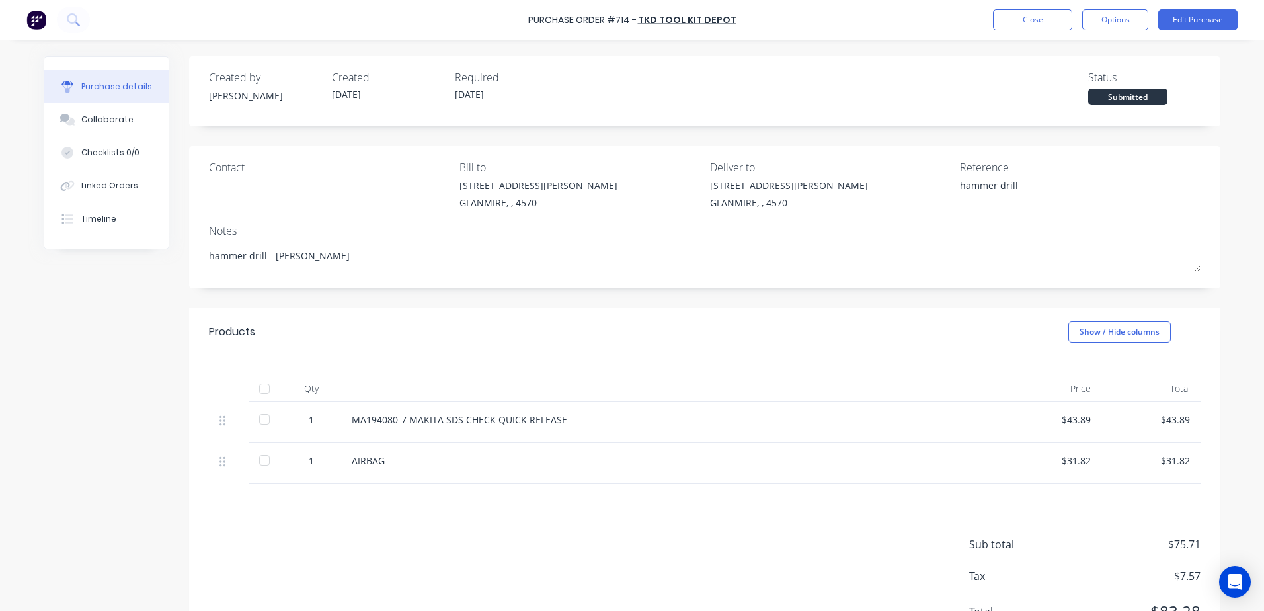
click at [265, 389] on div at bounding box center [264, 389] width 26 height 26
click at [1023, 27] on button "Close" at bounding box center [1032, 19] width 79 height 21
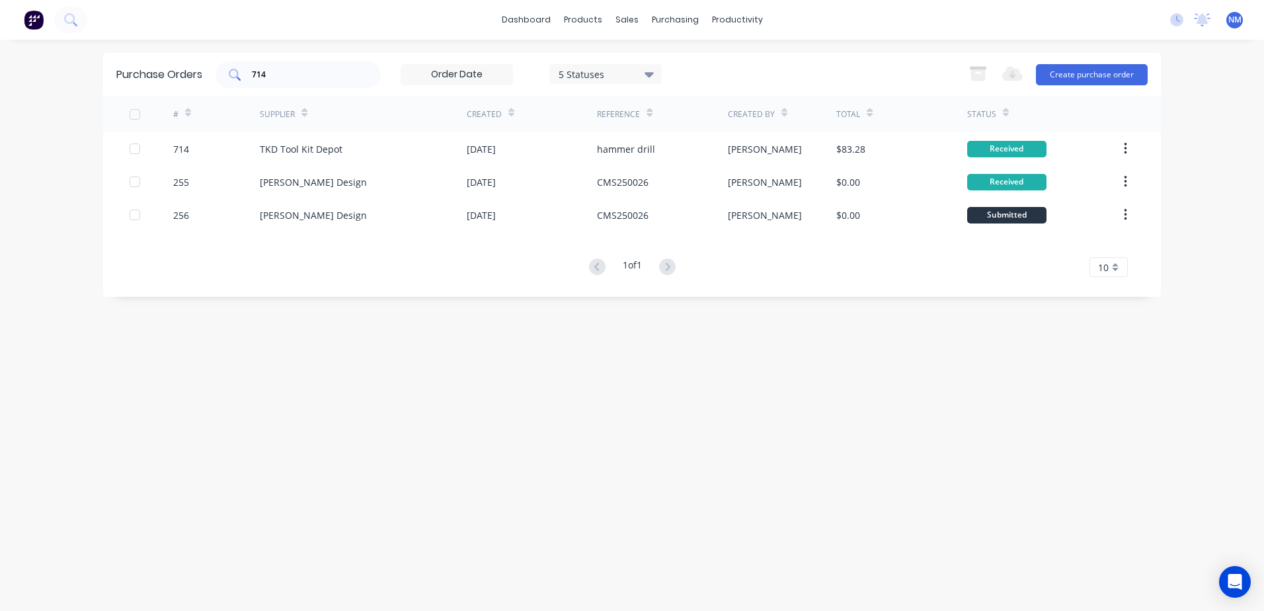
click at [277, 73] on input "714" at bounding box center [306, 74] width 110 height 13
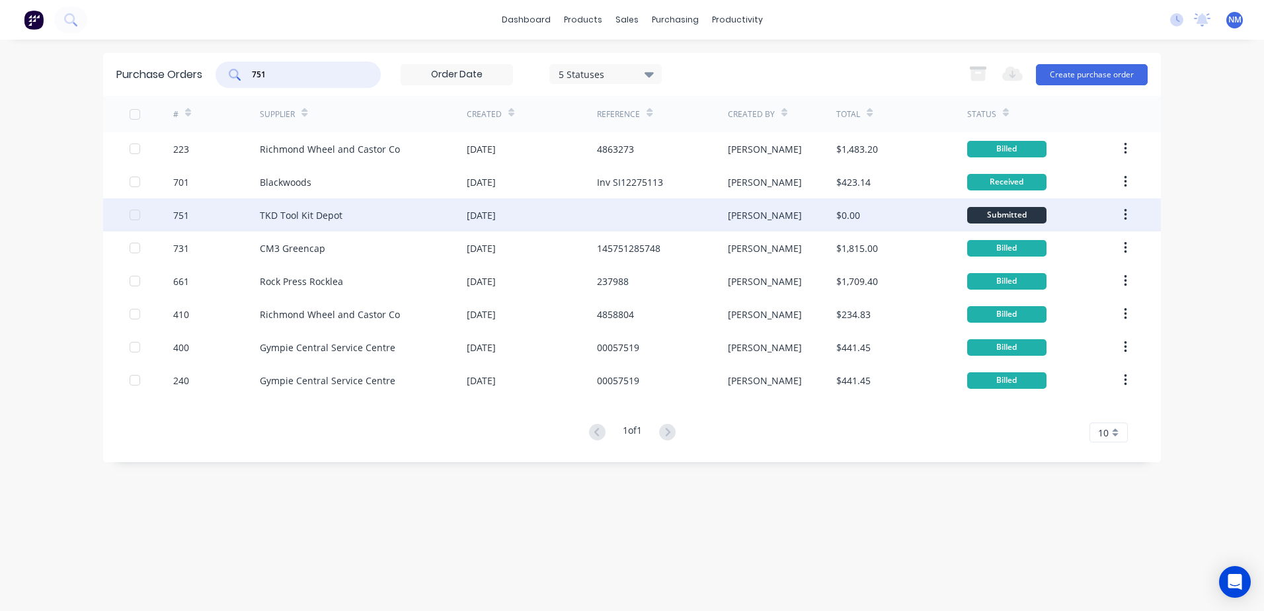
type input "751"
click at [955, 216] on div "$0.00" at bounding box center [901, 214] width 130 height 33
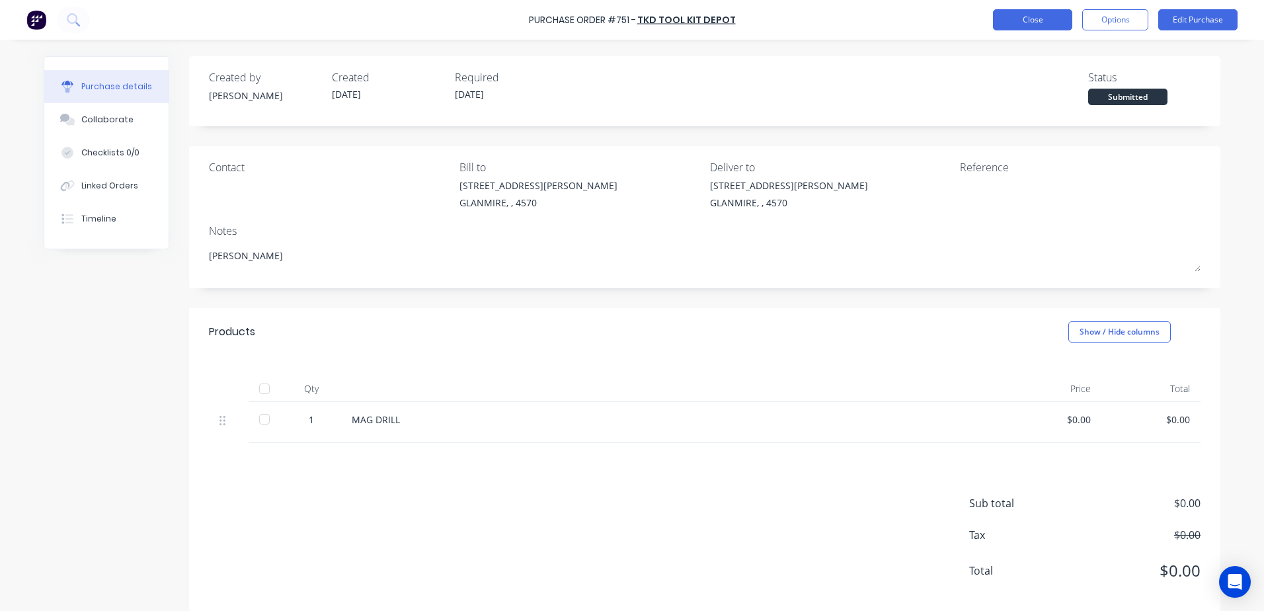
click at [1014, 18] on button "Close" at bounding box center [1032, 19] width 79 height 21
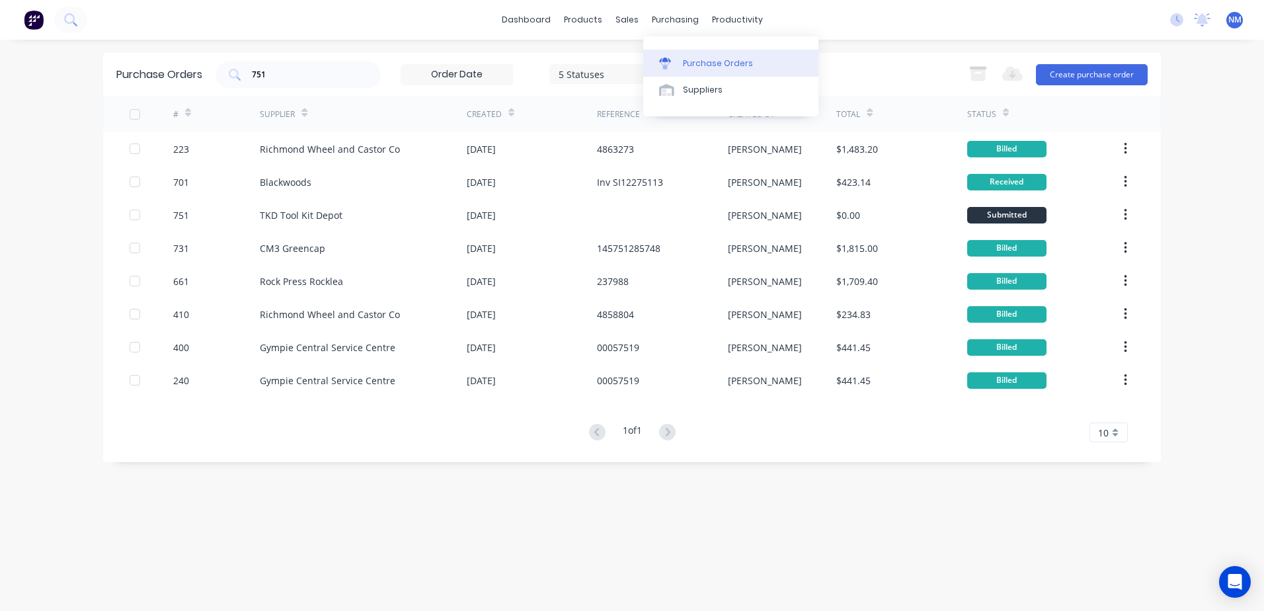
click at [688, 61] on div "Purchase Orders" at bounding box center [718, 64] width 70 height 12
click at [699, 86] on div "Suppliers" at bounding box center [703, 90] width 40 height 12
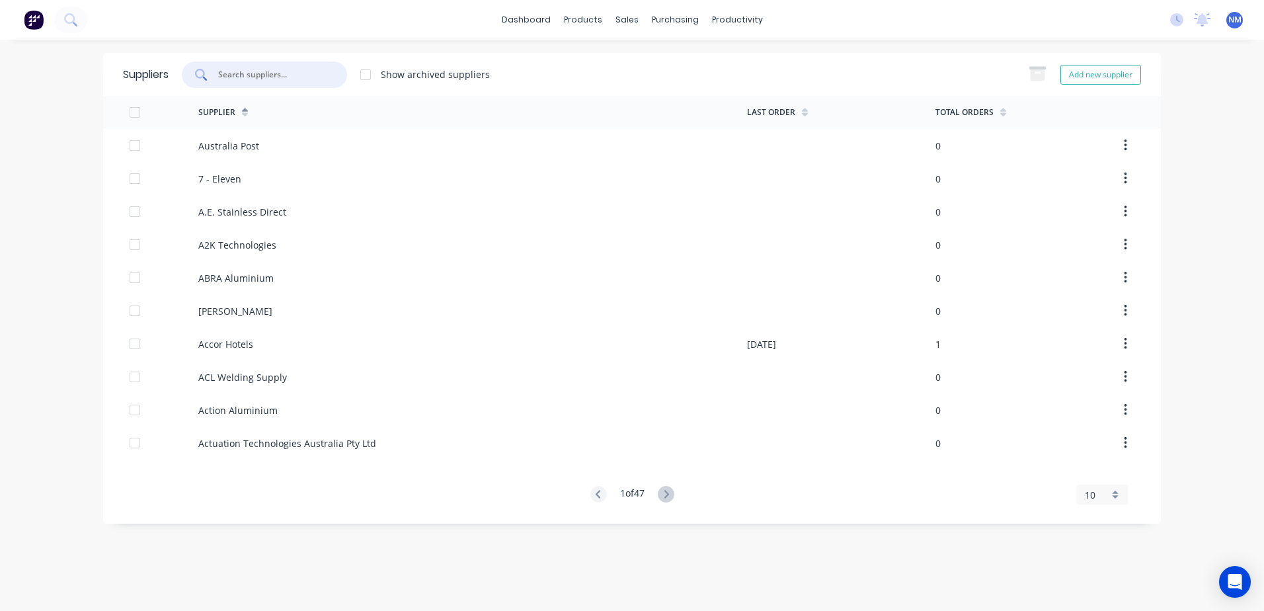
click at [260, 81] on input "text" at bounding box center [272, 74] width 110 height 13
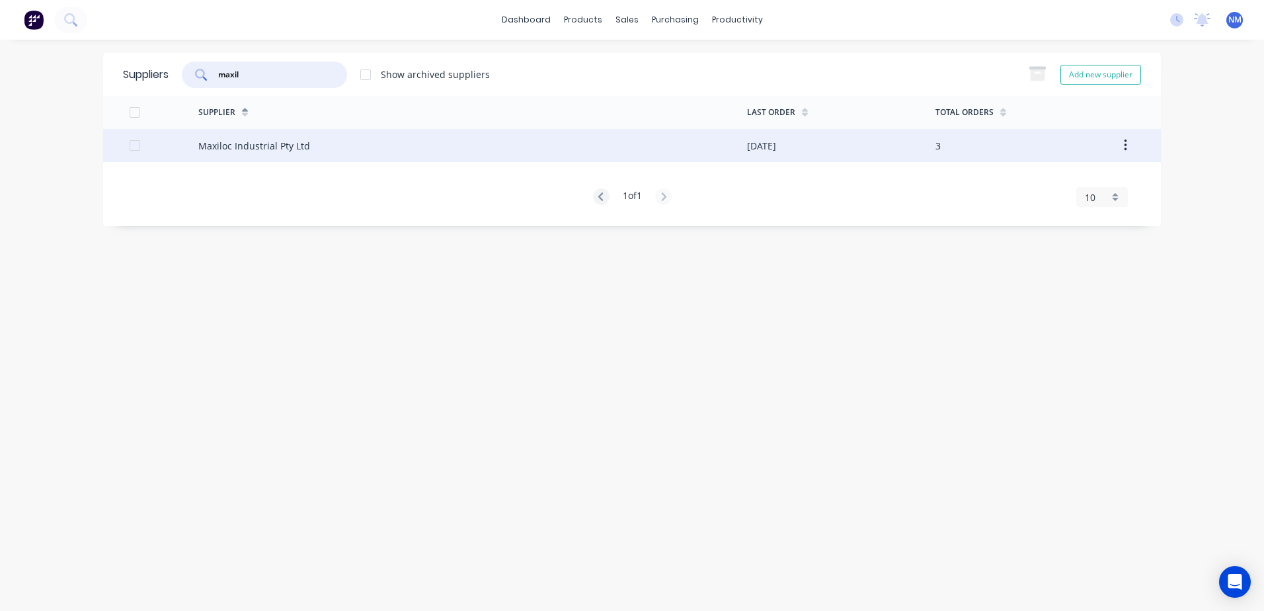
type input "maxil"
click at [706, 155] on div "Maxiloc Industrial Pty Ltd" at bounding box center [472, 145] width 549 height 33
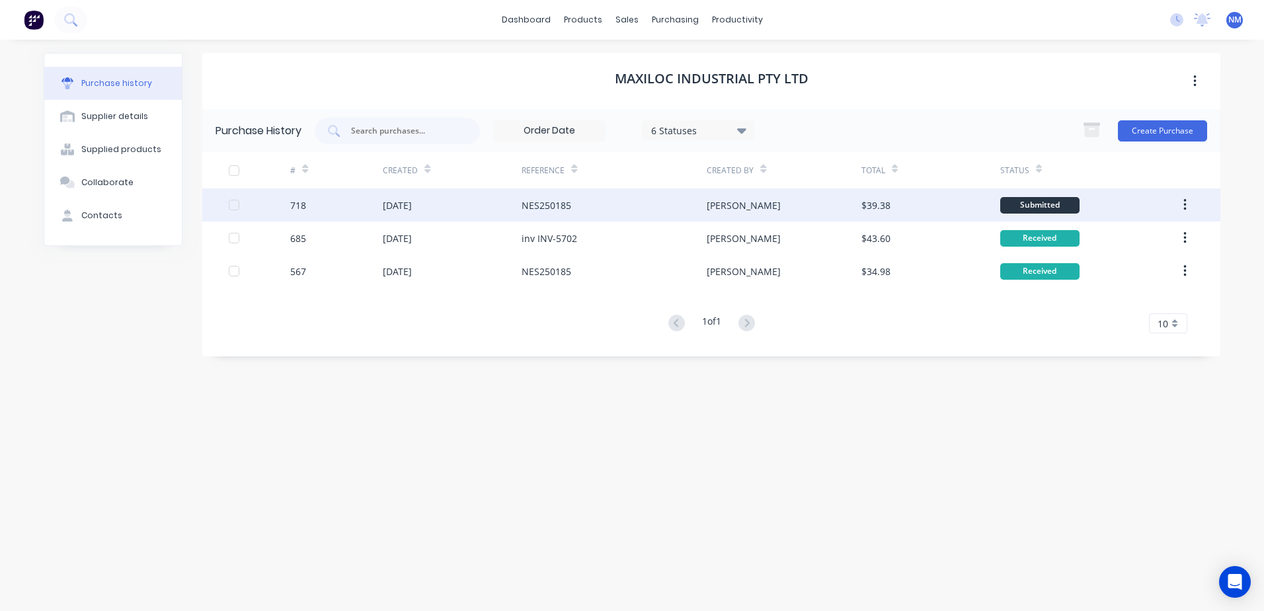
click at [818, 204] on div "[PERSON_NAME]" at bounding box center [784, 204] width 154 height 33
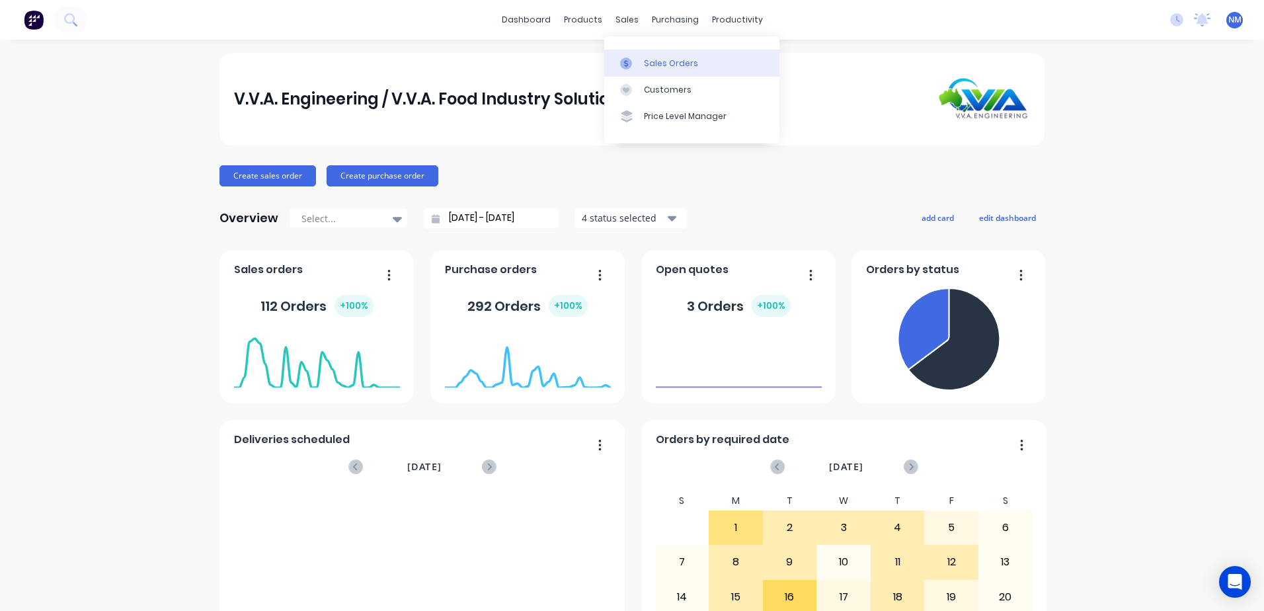
click at [648, 65] on div "Sales Orders" at bounding box center [671, 64] width 54 height 12
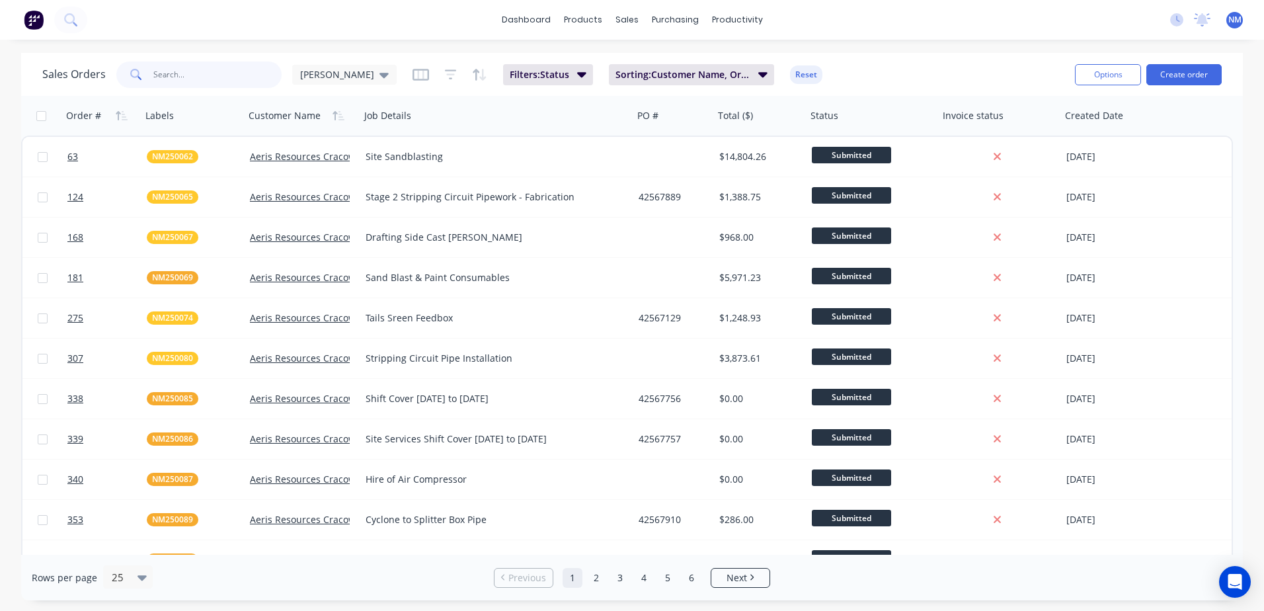
click at [173, 75] on input "text" at bounding box center [217, 74] width 129 height 26
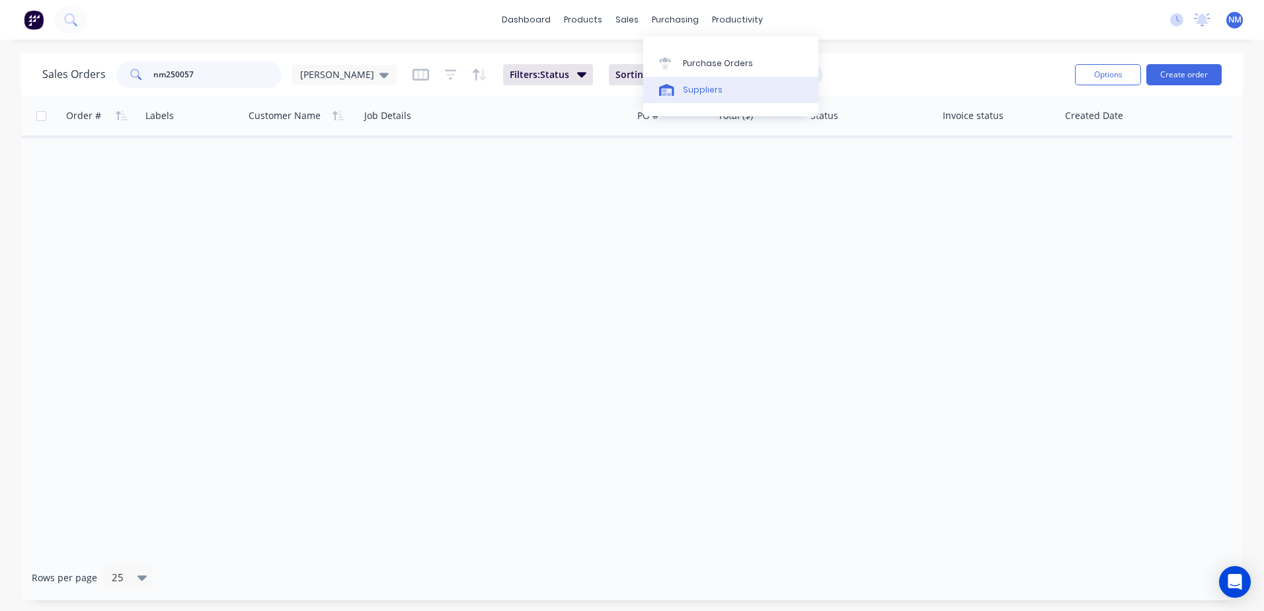
type input "nm250057"
click at [700, 93] on div "Suppliers" at bounding box center [703, 90] width 40 height 12
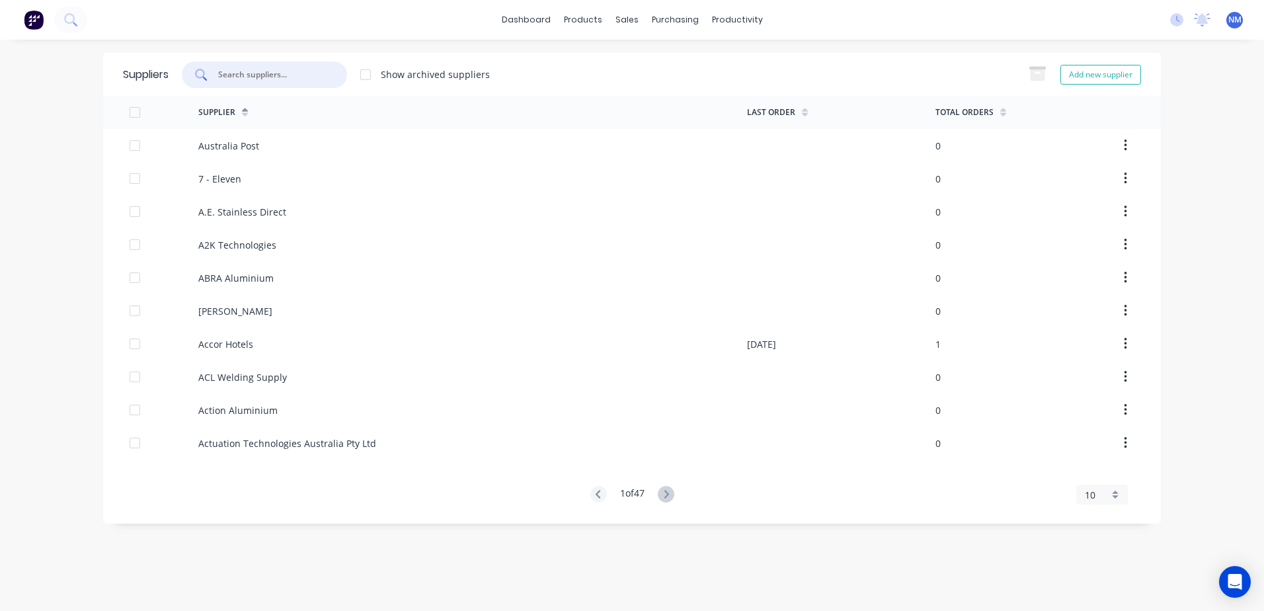
click at [268, 76] on input "text" at bounding box center [272, 74] width 110 height 13
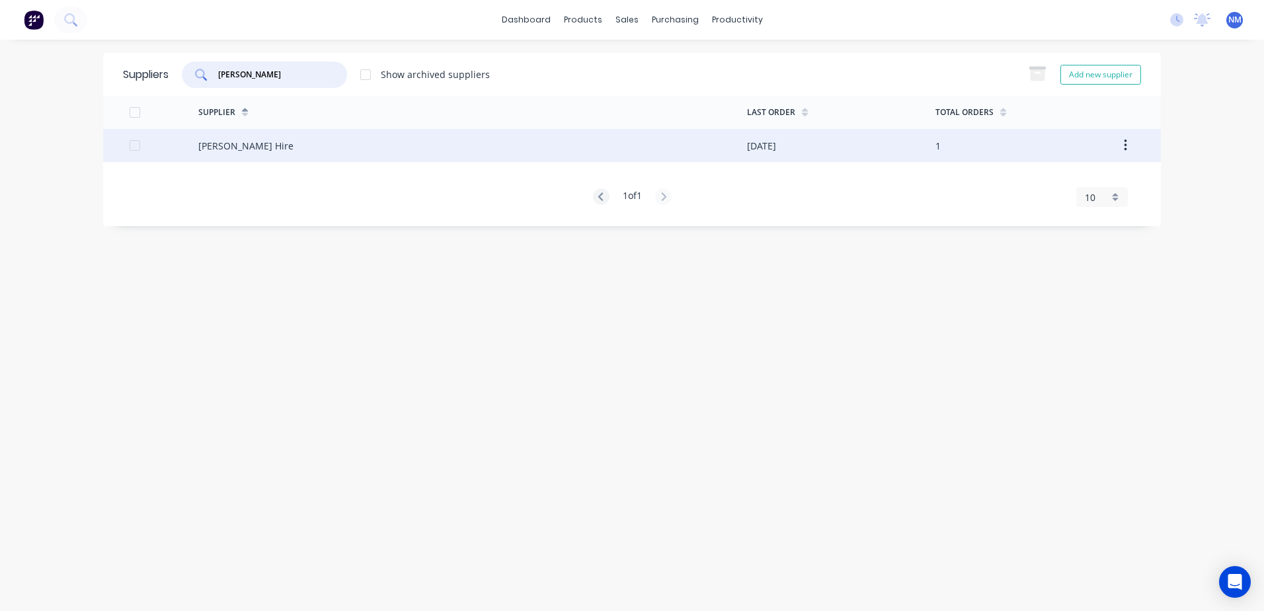
type input "[PERSON_NAME]"
click at [721, 142] on div "[PERSON_NAME] Hire" at bounding box center [472, 145] width 549 height 33
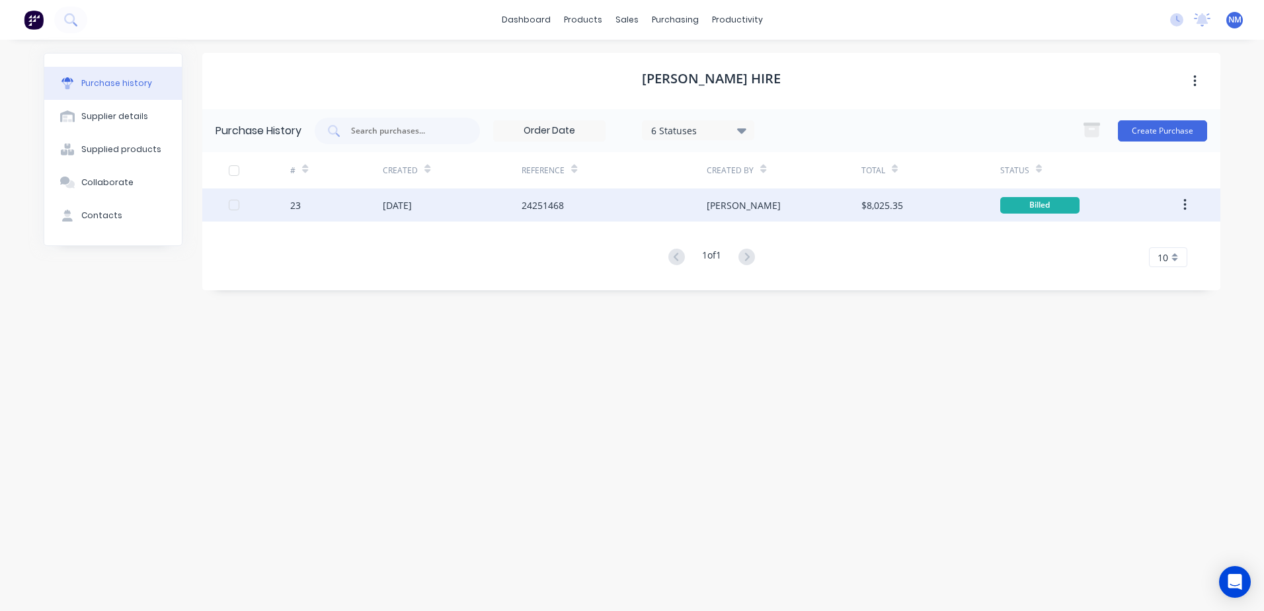
click at [825, 207] on div "[PERSON_NAME]" at bounding box center [784, 204] width 154 height 33
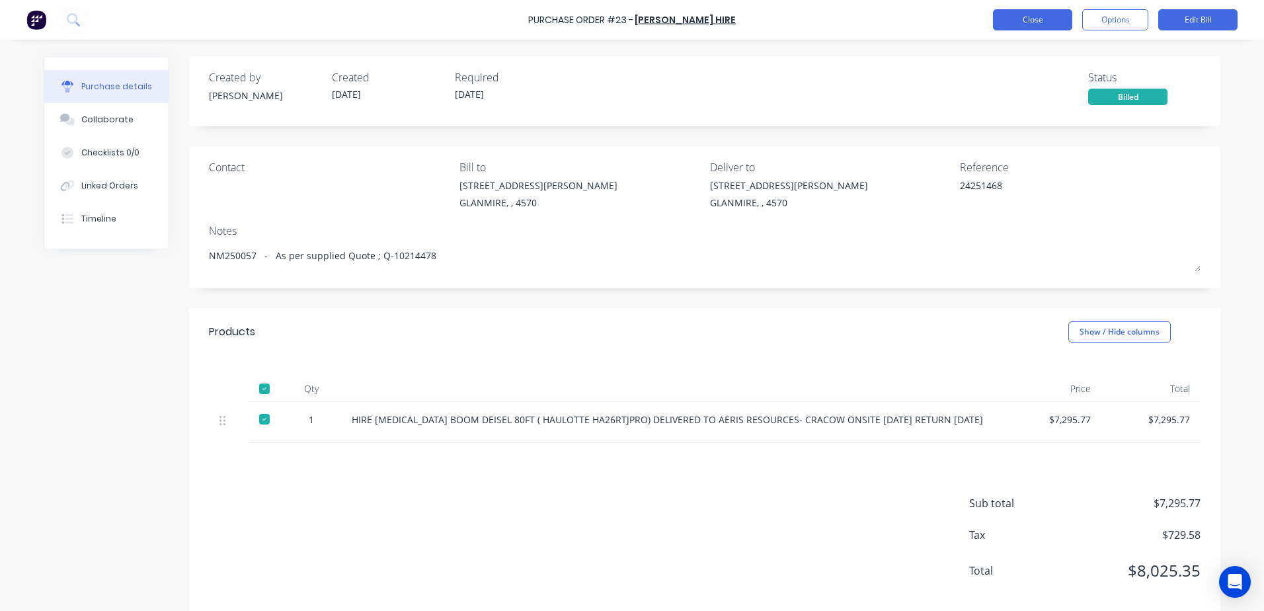
click at [1030, 23] on button "Close" at bounding box center [1032, 19] width 79 height 21
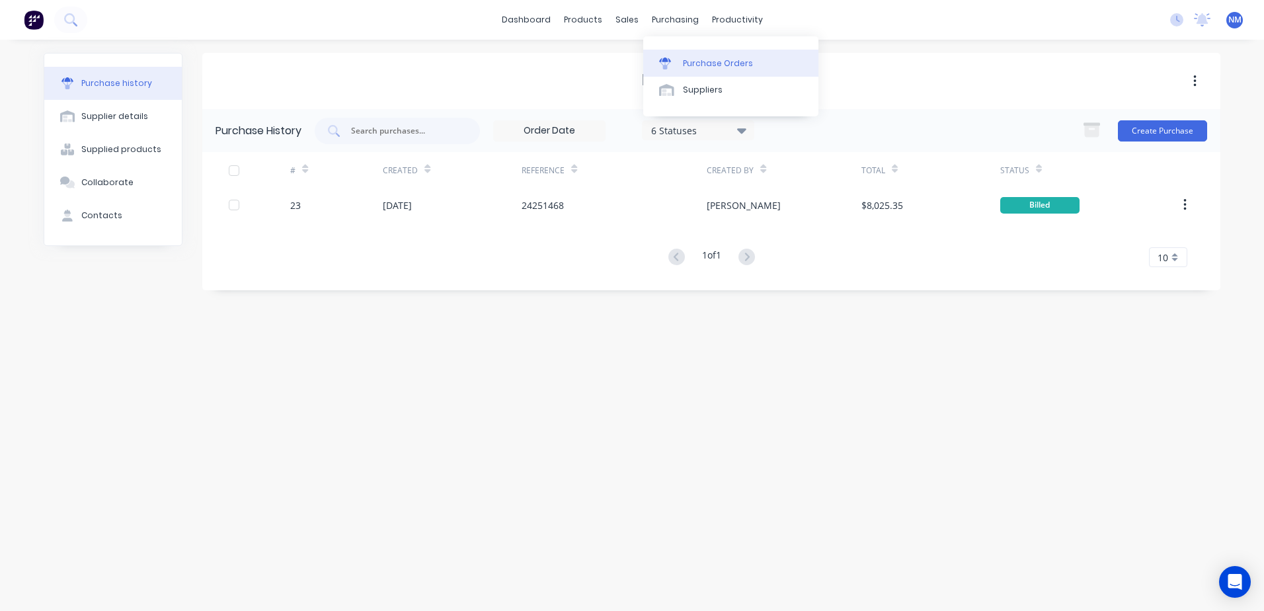
click at [696, 68] on div "Purchase Orders" at bounding box center [718, 64] width 70 height 12
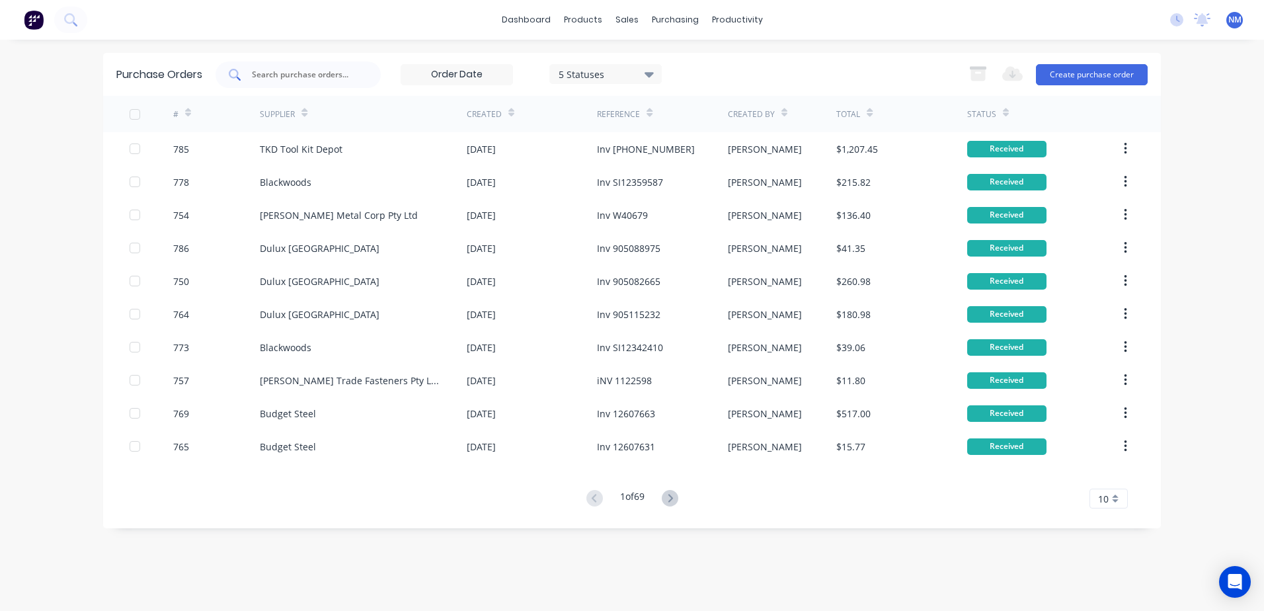
click at [250, 76] on div at bounding box center [298, 74] width 165 height 26
type input "566"
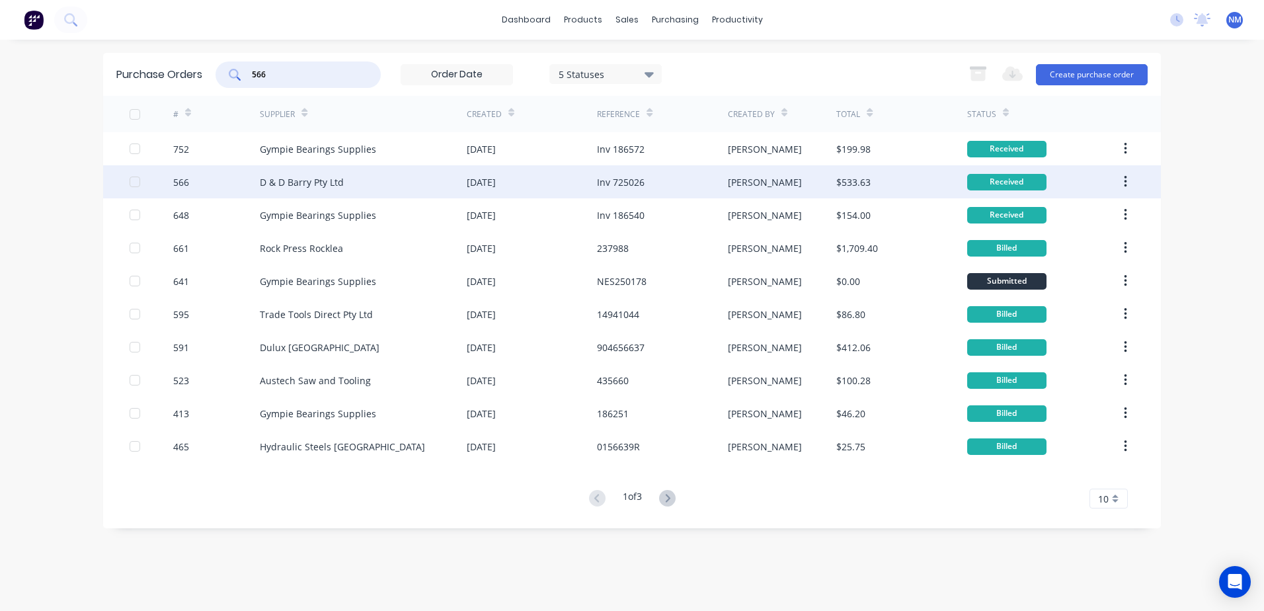
click at [923, 185] on div "$533.63" at bounding box center [901, 181] width 130 height 33
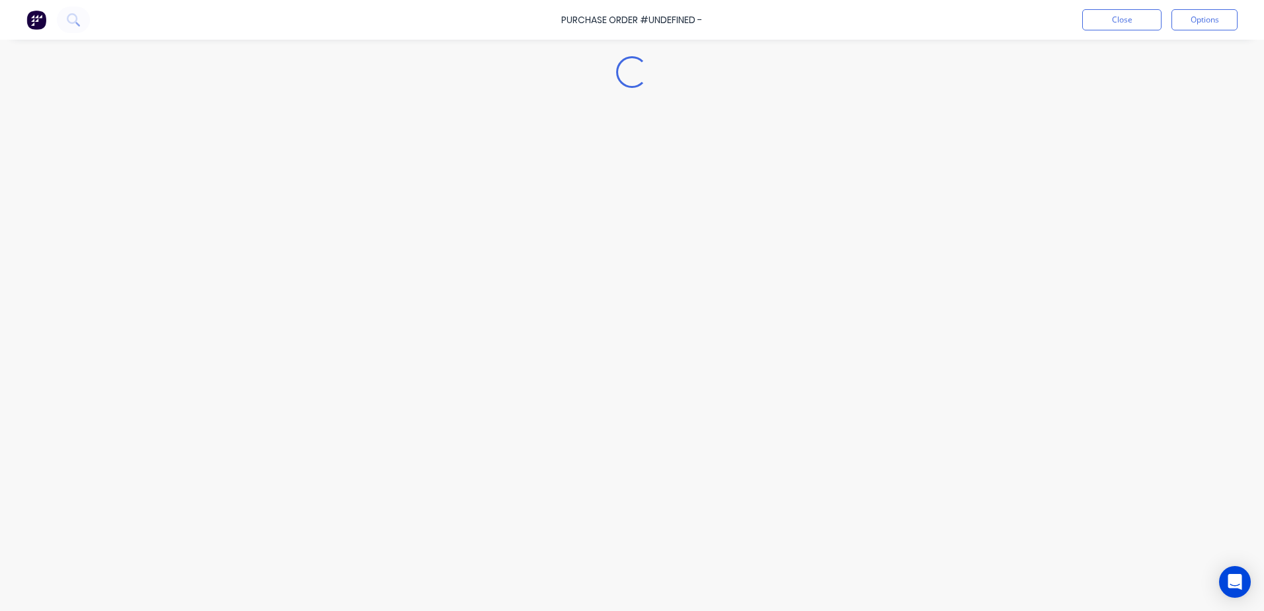
type textarea "x"
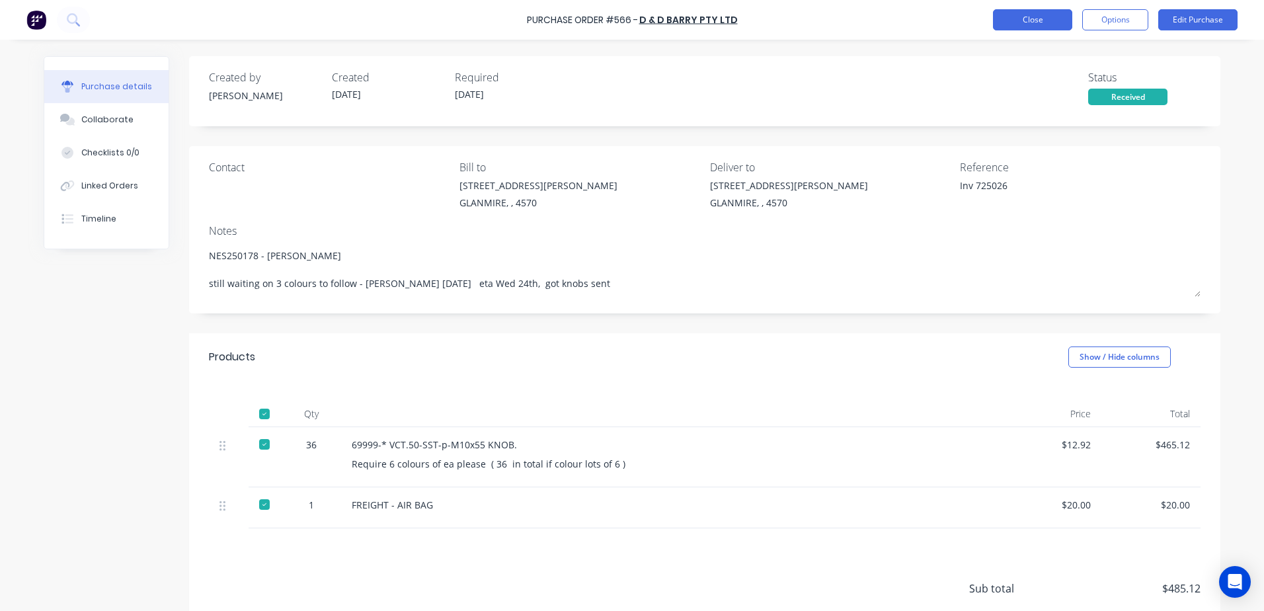
click at [1023, 15] on button "Close" at bounding box center [1032, 19] width 79 height 21
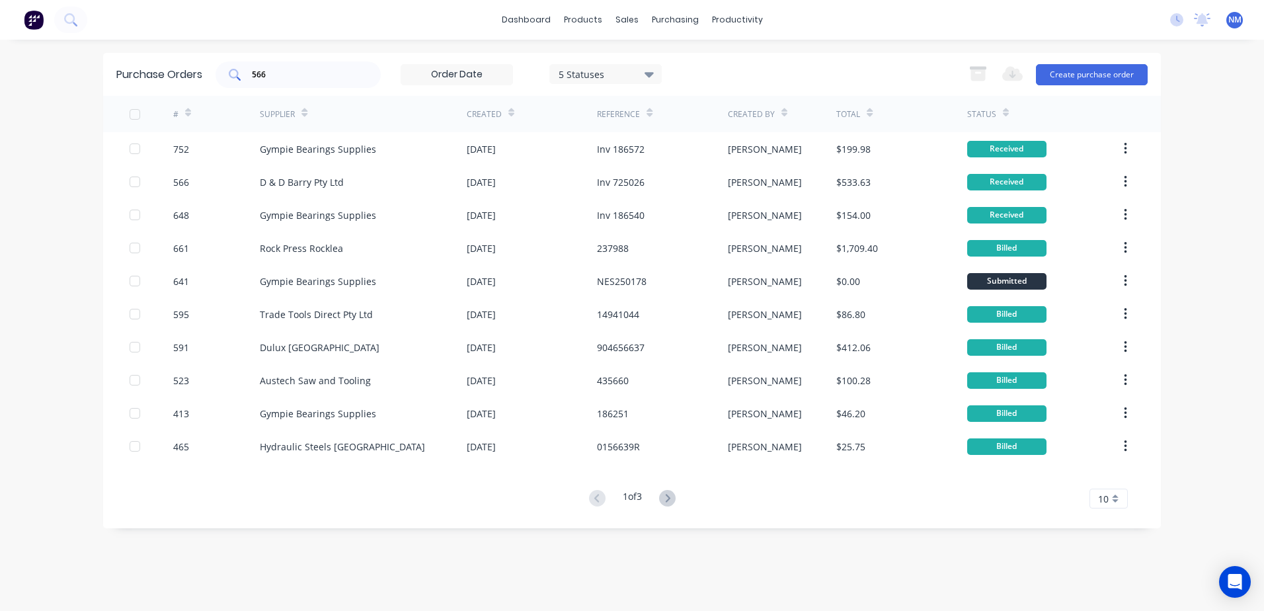
click at [276, 75] on input "566" at bounding box center [306, 74] width 110 height 13
type input "5"
type input "659"
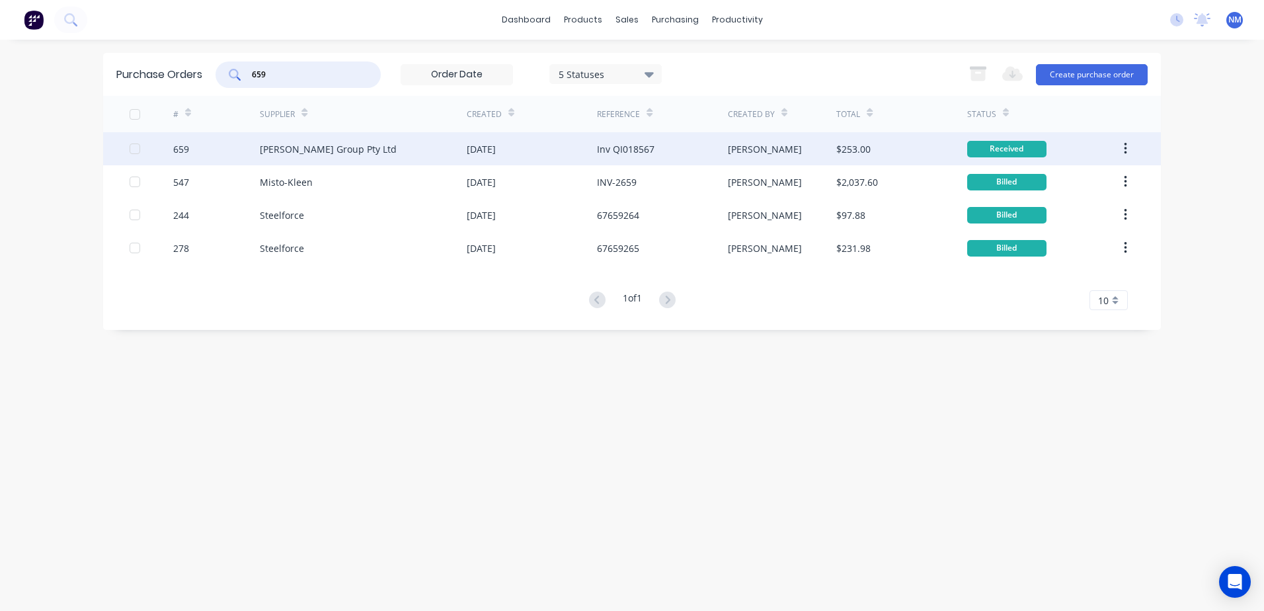
click at [941, 143] on div "$253.00" at bounding box center [901, 148] width 130 height 33
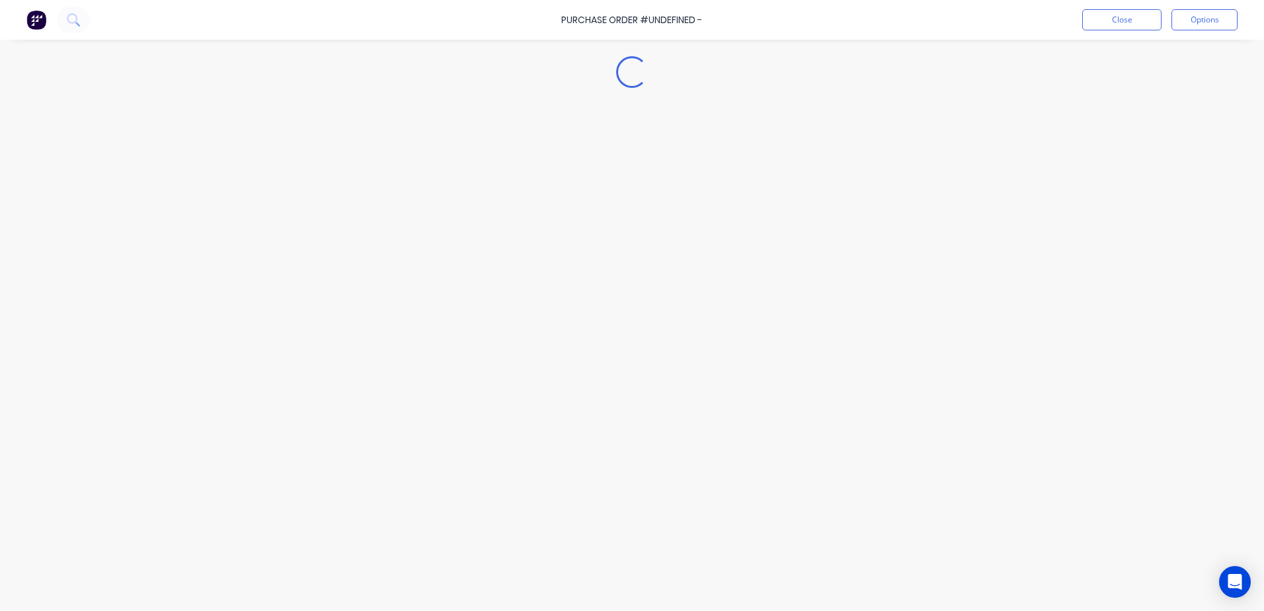
type textarea "x"
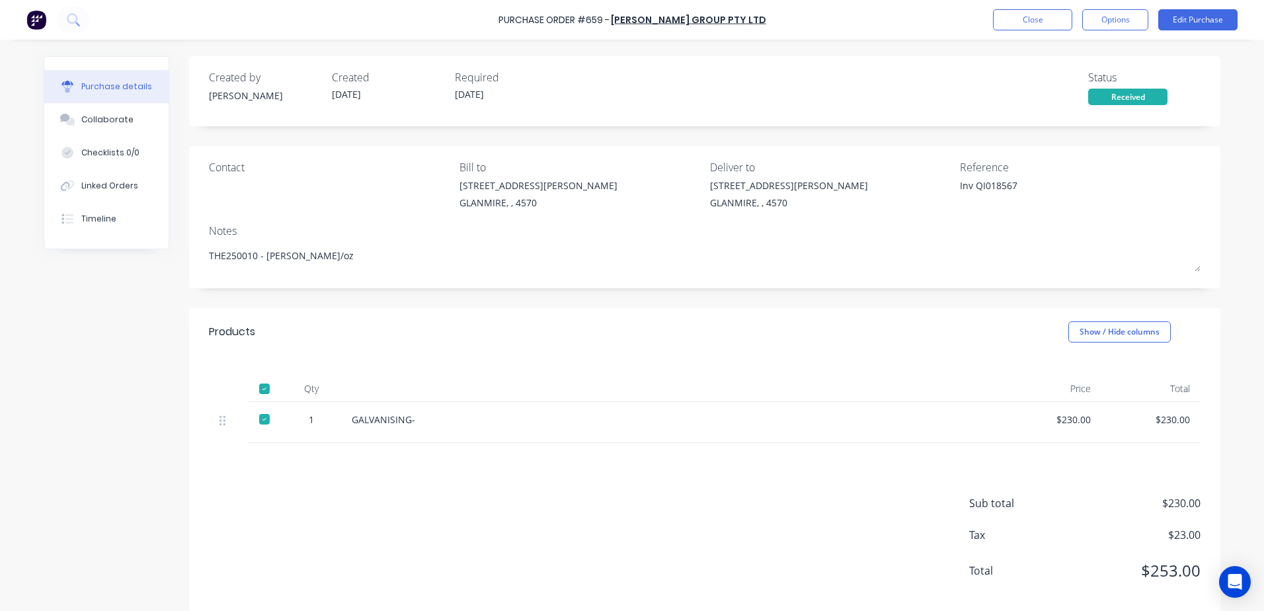
click at [1021, 31] on div "Purchase Order #659 - [PERSON_NAME] Group Pty Ltd Close Options Edit Purchase" at bounding box center [632, 20] width 1264 height 40
click at [1035, 17] on button "Close" at bounding box center [1032, 19] width 79 height 21
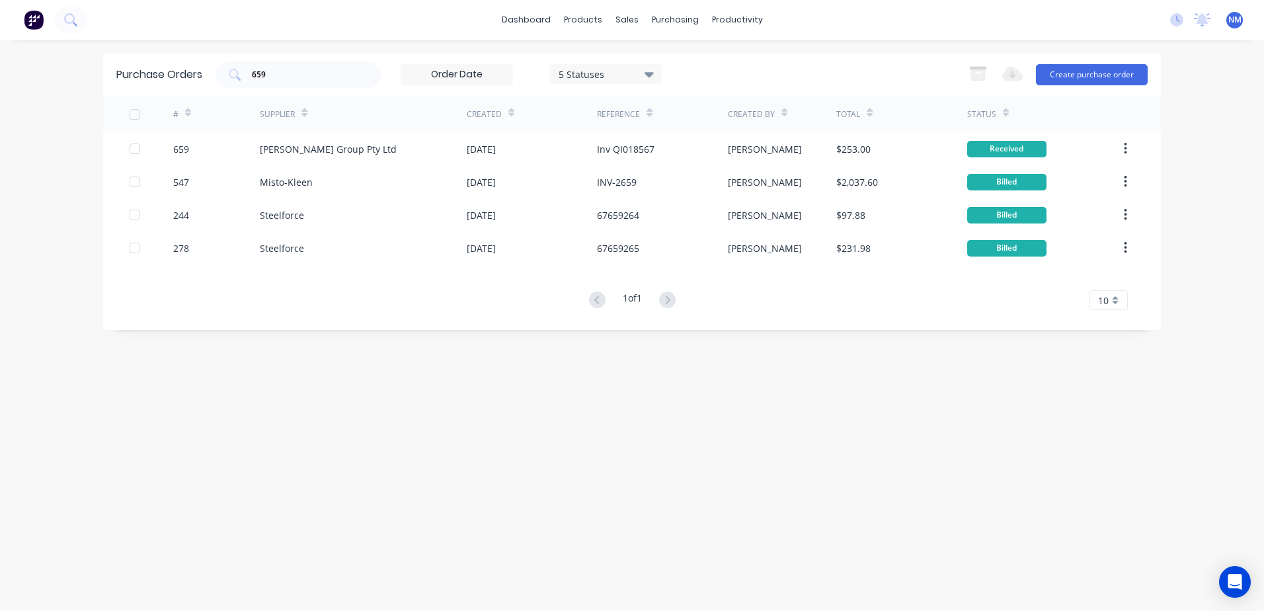
click at [212, 89] on div "Purchase Orders 659 5 Statuses 5 Statuses Export to Excel (XLSX) Create purchas…" at bounding box center [632, 74] width 1058 height 43
drag, startPoint x: 267, startPoint y: 77, endPoint x: 254, endPoint y: 80, distance: 13.5
click at [254, 80] on input "659" at bounding box center [306, 74] width 110 height 13
type input "748"
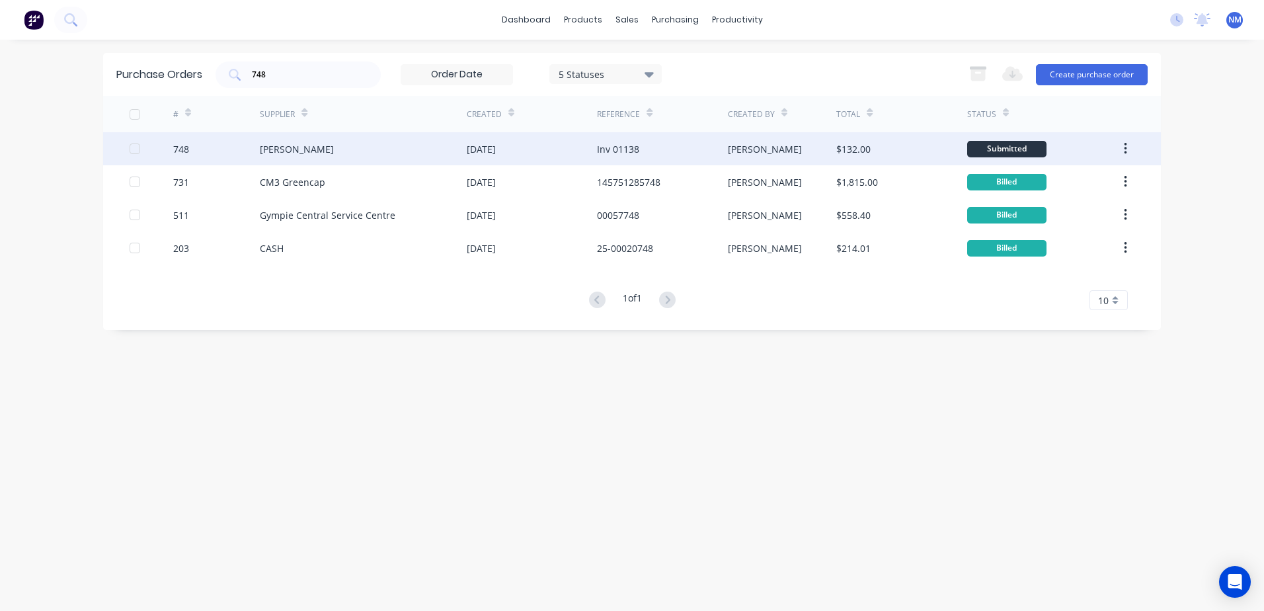
click at [918, 149] on div "$132.00" at bounding box center [901, 148] width 130 height 33
type textarea "x"
